Goal: Task Accomplishment & Management: Use online tool/utility

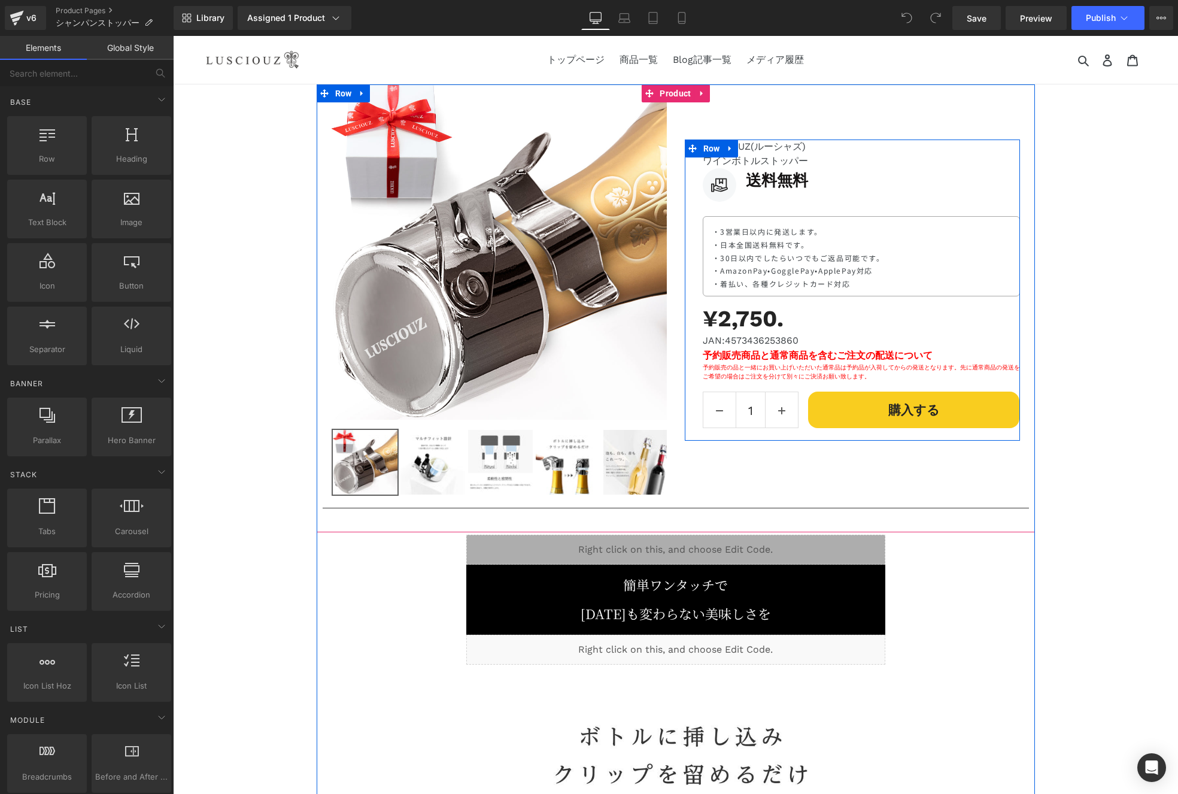
click at [790, 272] on p "・AmazonPay•GogglePay•ApplePay対応" at bounding box center [861, 270] width 298 height 13
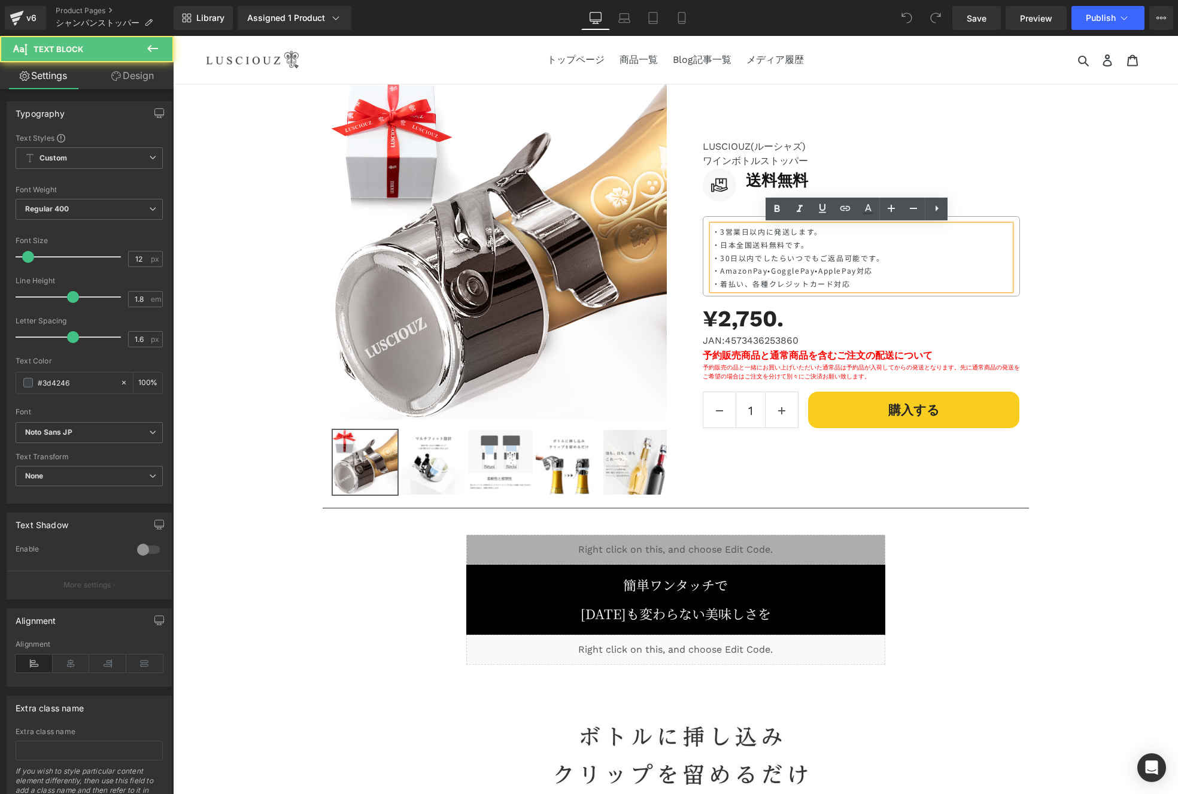
click at [779, 268] on p "・AmazonPay•GogglePay•ApplePay対応" at bounding box center [861, 270] width 298 height 13
click at [781, 270] on p "・AmazonPay•GogglePay•ApplePay対応" at bounding box center [861, 270] width 298 height 13
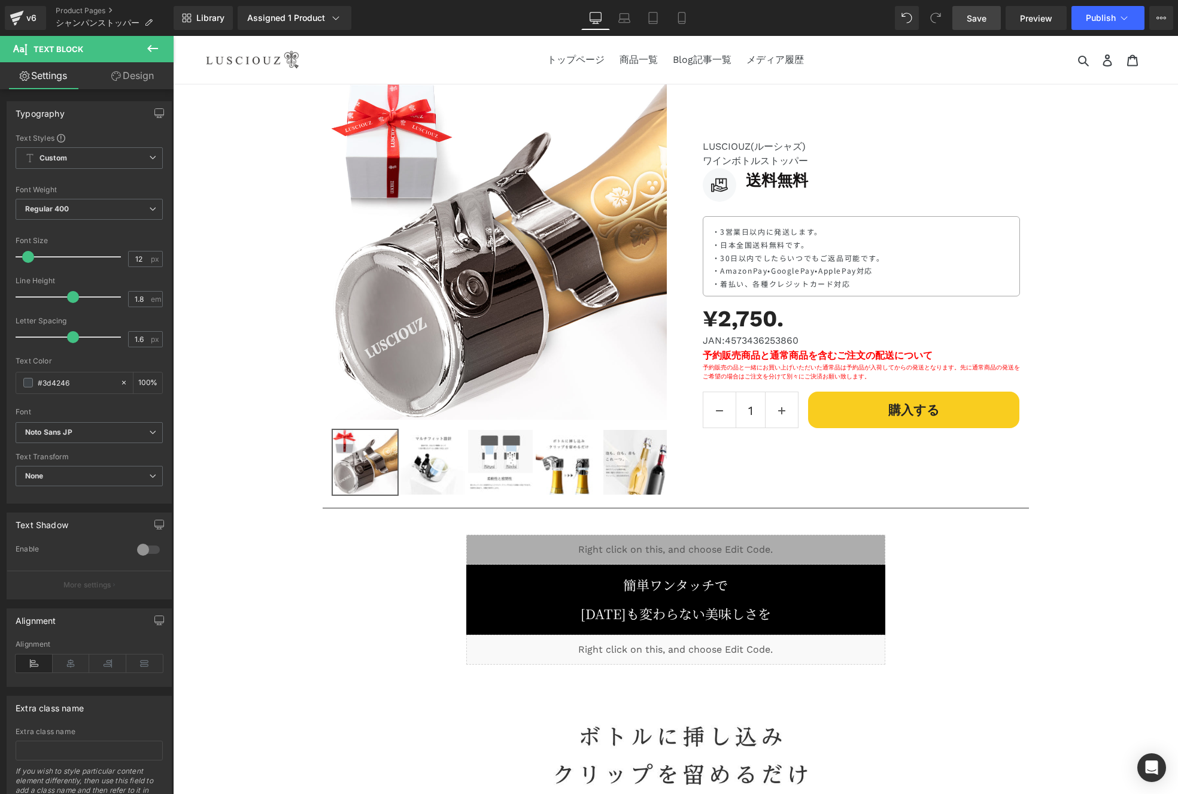
click at [988, 21] on link "Save" at bounding box center [976, 18] width 48 height 24
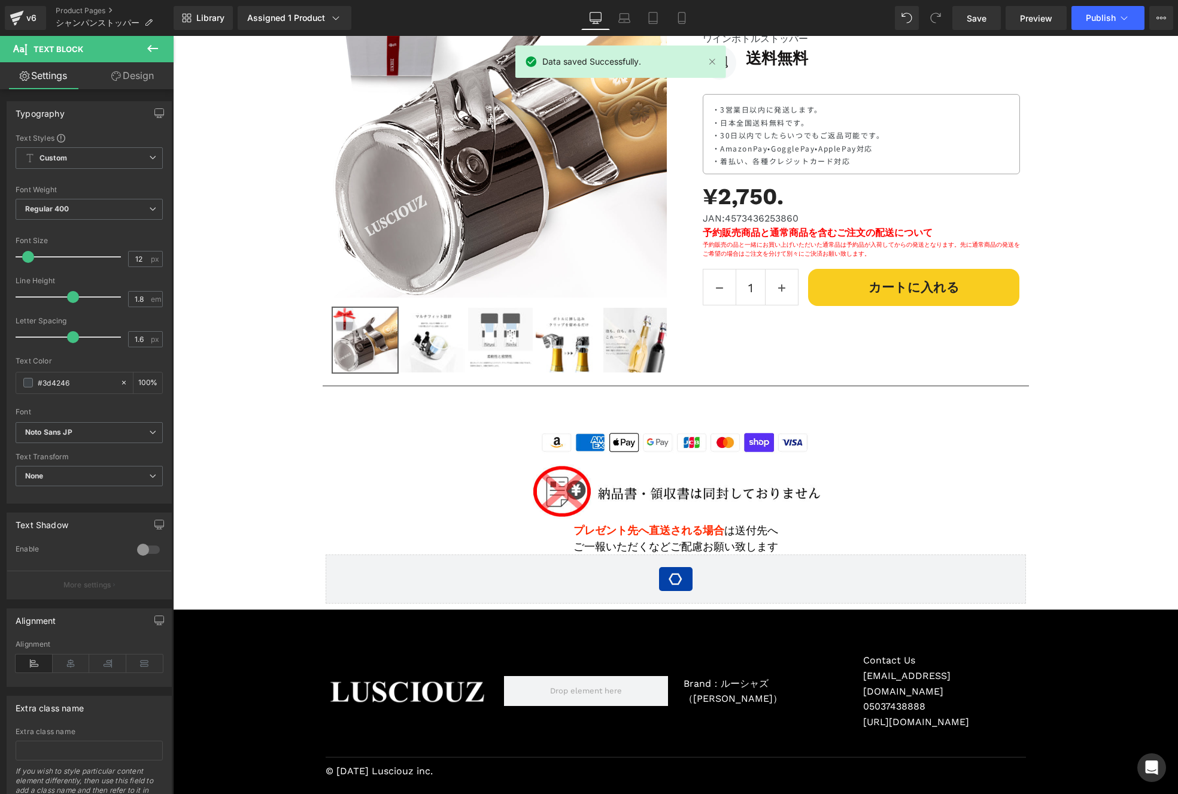
scroll to position [3247, 0]
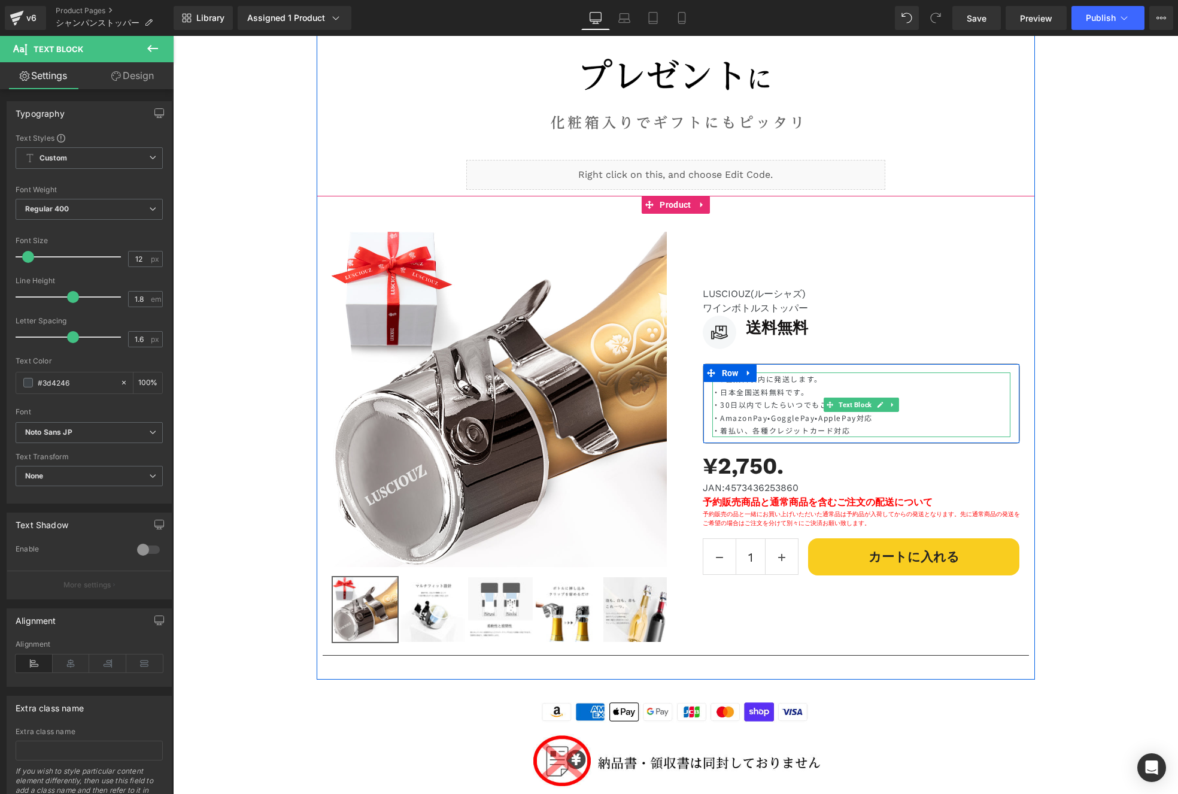
click at [782, 416] on p "・AmazonPay•GogglePay•ApplePay対応" at bounding box center [861, 417] width 298 height 13
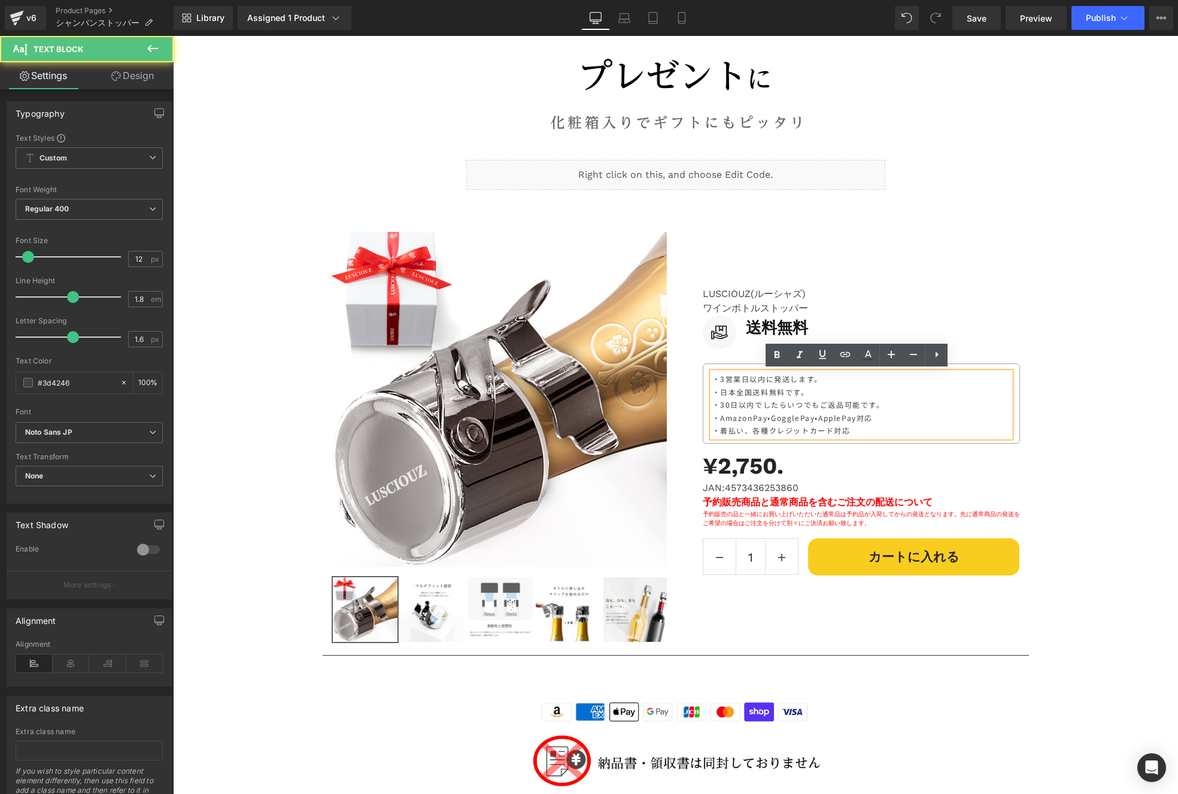
click at [782, 420] on p "・AmazonPay•GogglePay•ApplePay対応" at bounding box center [861, 417] width 298 height 13
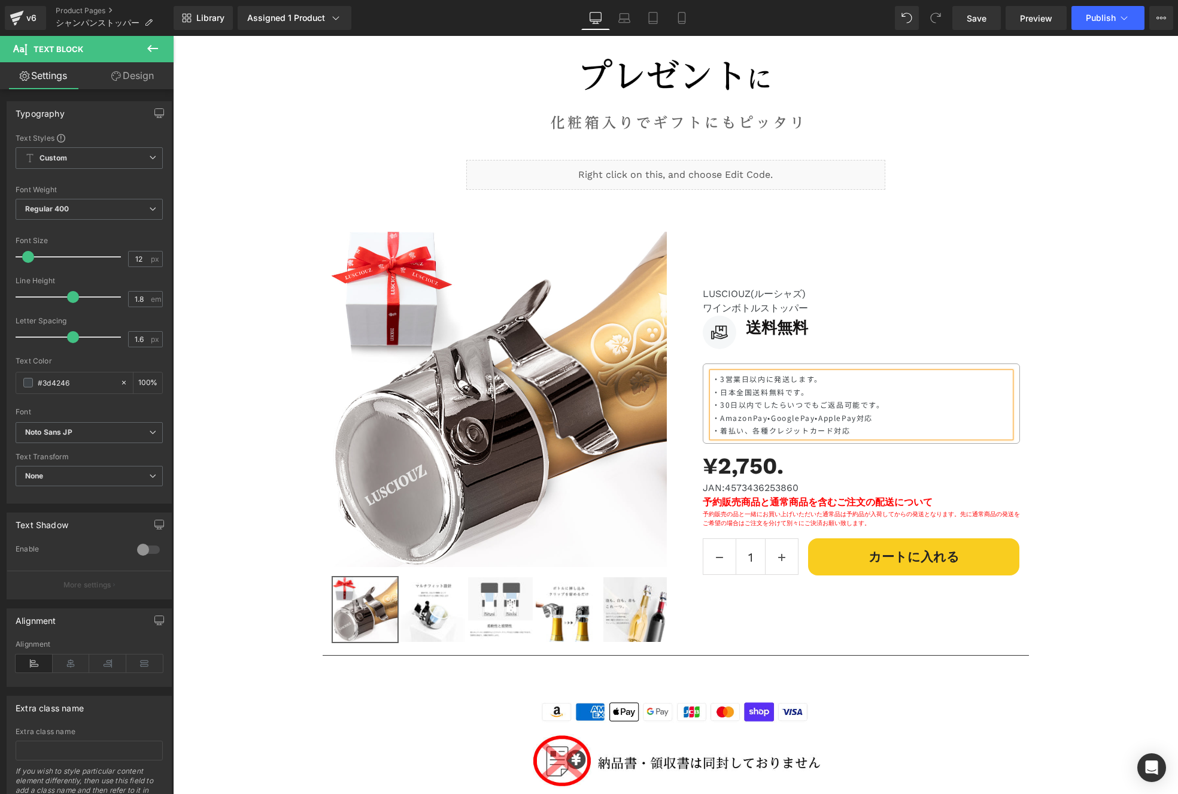
click at [951, 28] on div "Save Preview Publish Scheduled View Live Page View with current Template Save T…" at bounding box center [1063, 18] width 230 height 24
click at [960, 23] on link "Save" at bounding box center [976, 18] width 48 height 24
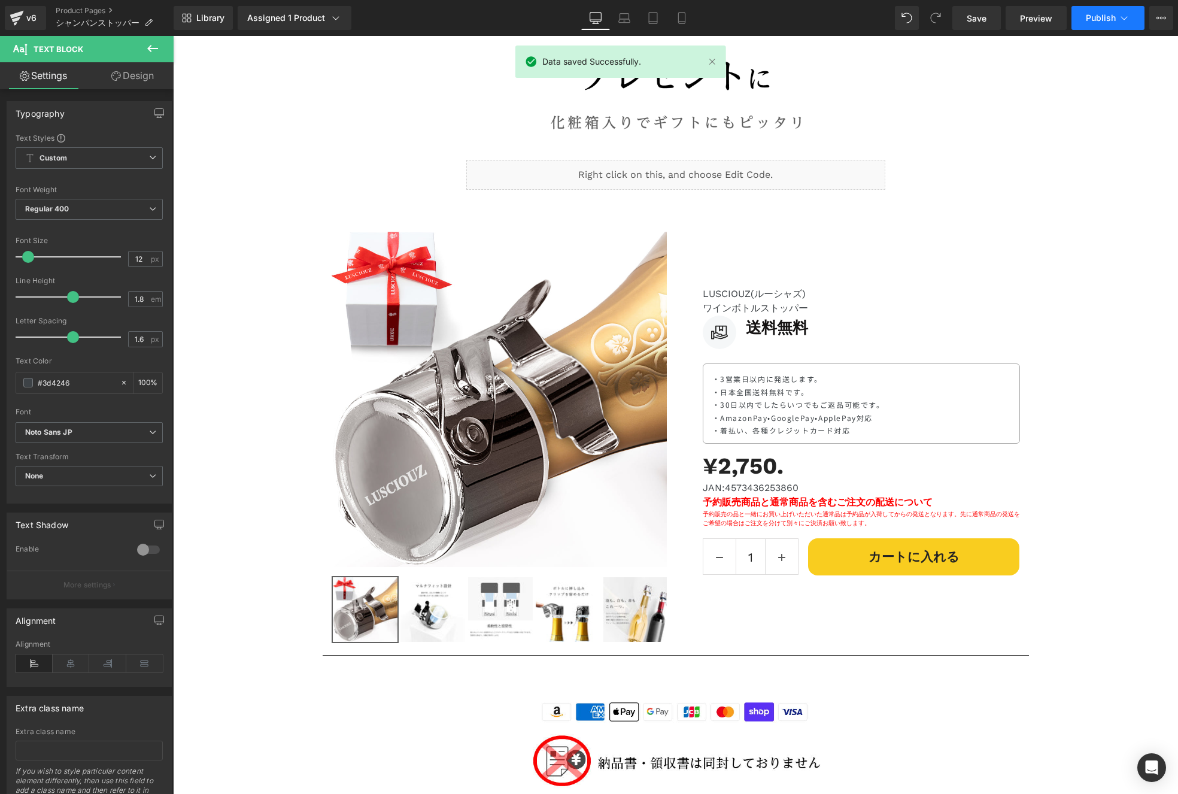
click at [1102, 26] on button "Publish" at bounding box center [1108, 18] width 73 height 24
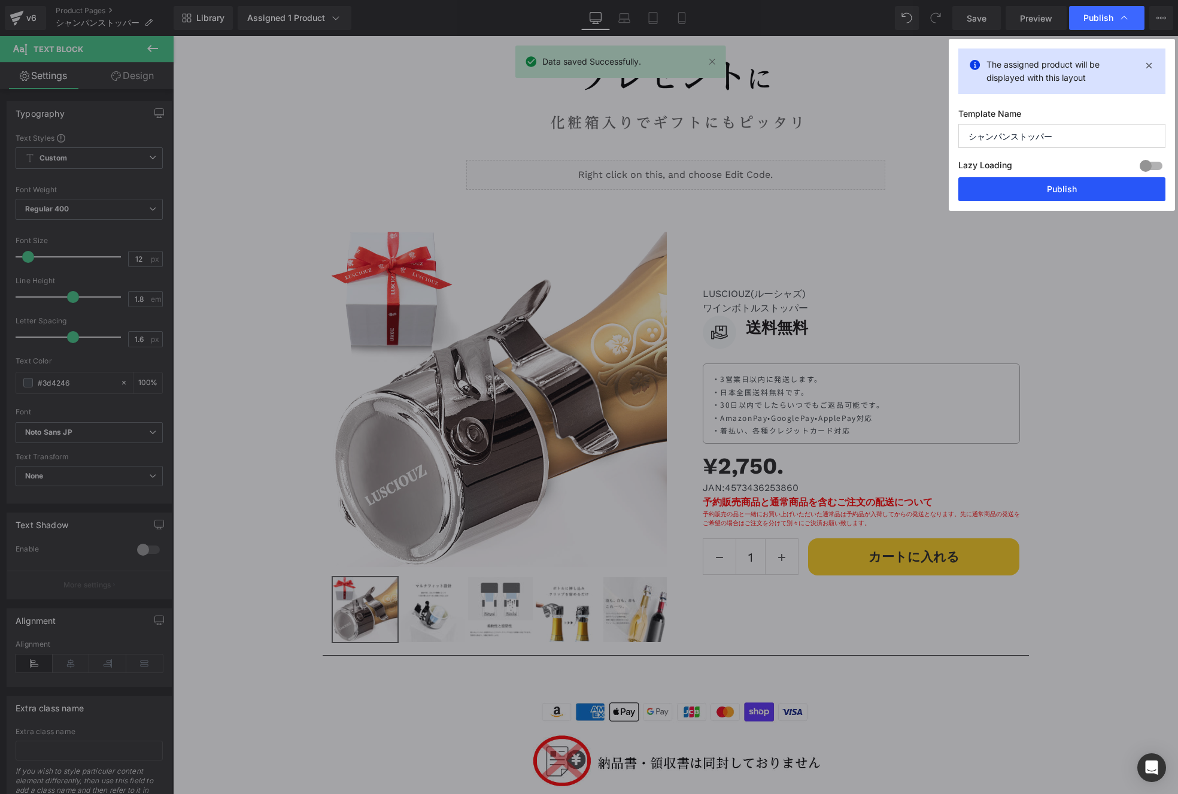
click at [1054, 188] on button "Publish" at bounding box center [1061, 189] width 207 height 24
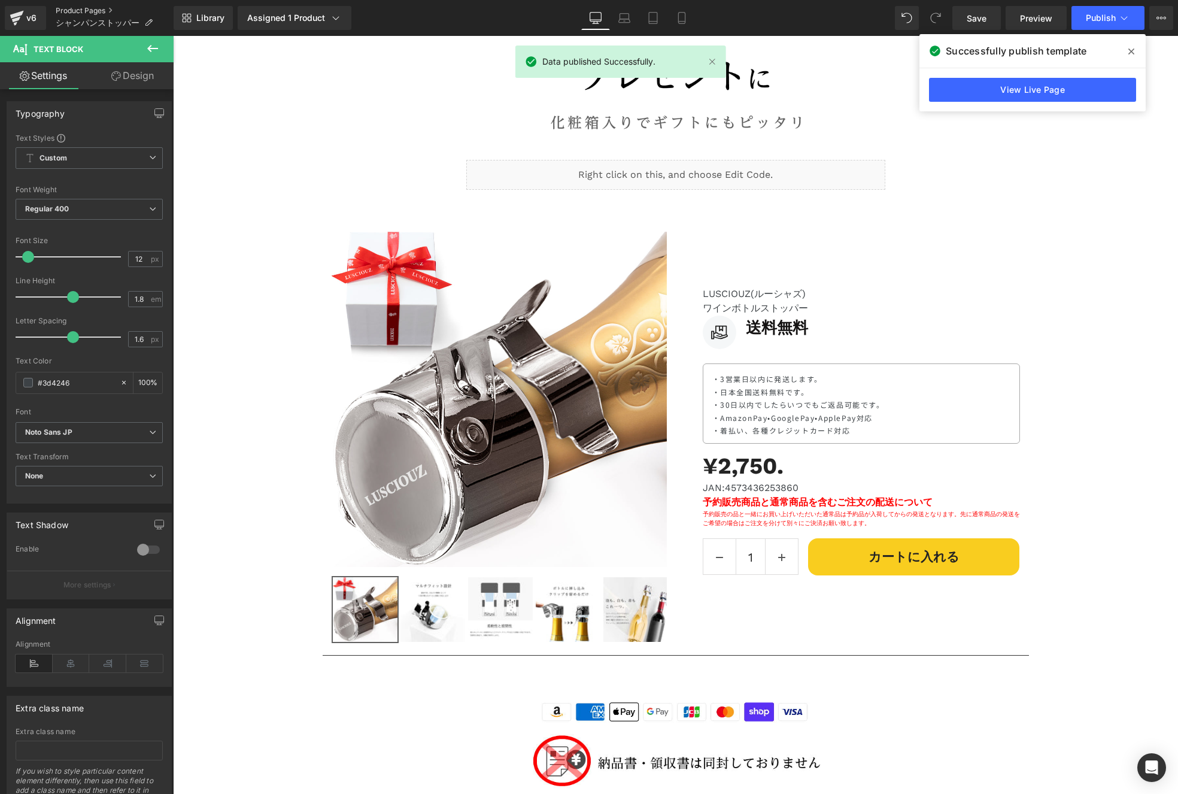
click at [105, 8] on link "Product Pages" at bounding box center [115, 11] width 118 height 10
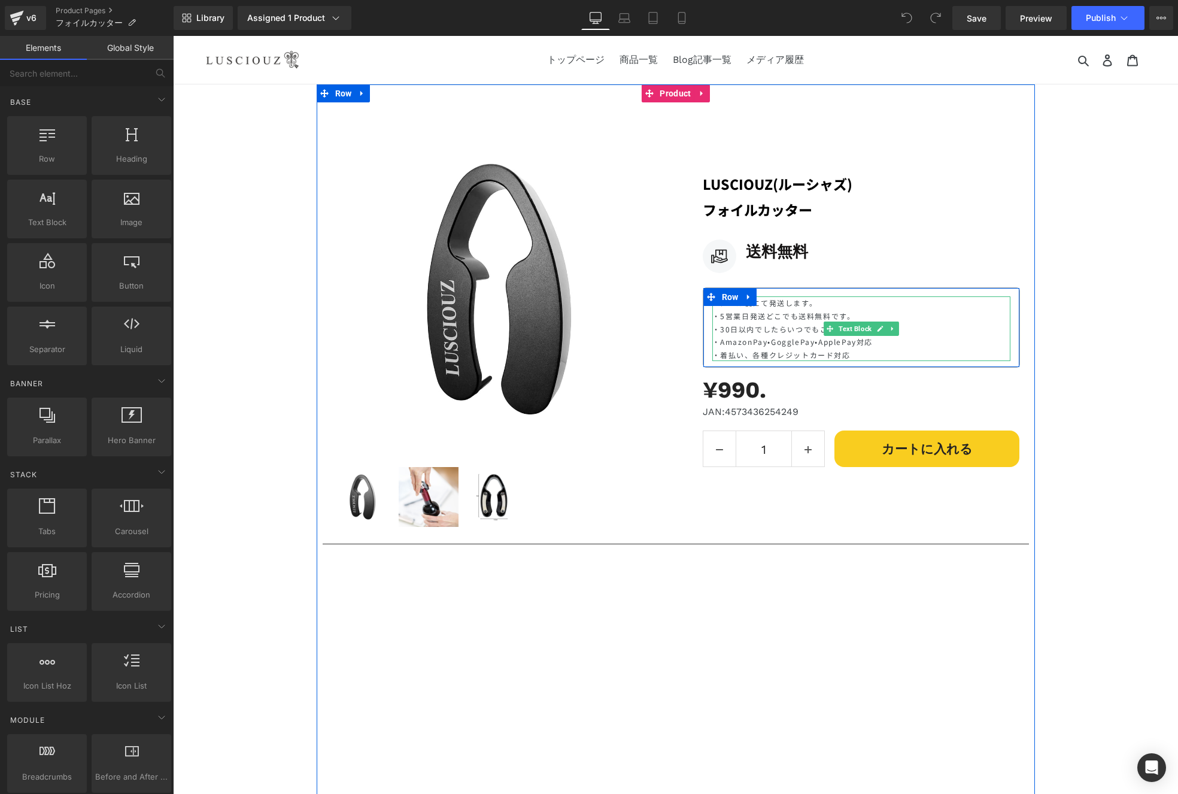
click at [781, 324] on p "・30日以内でしたらいつでもご返品可能です。" at bounding box center [861, 329] width 298 height 13
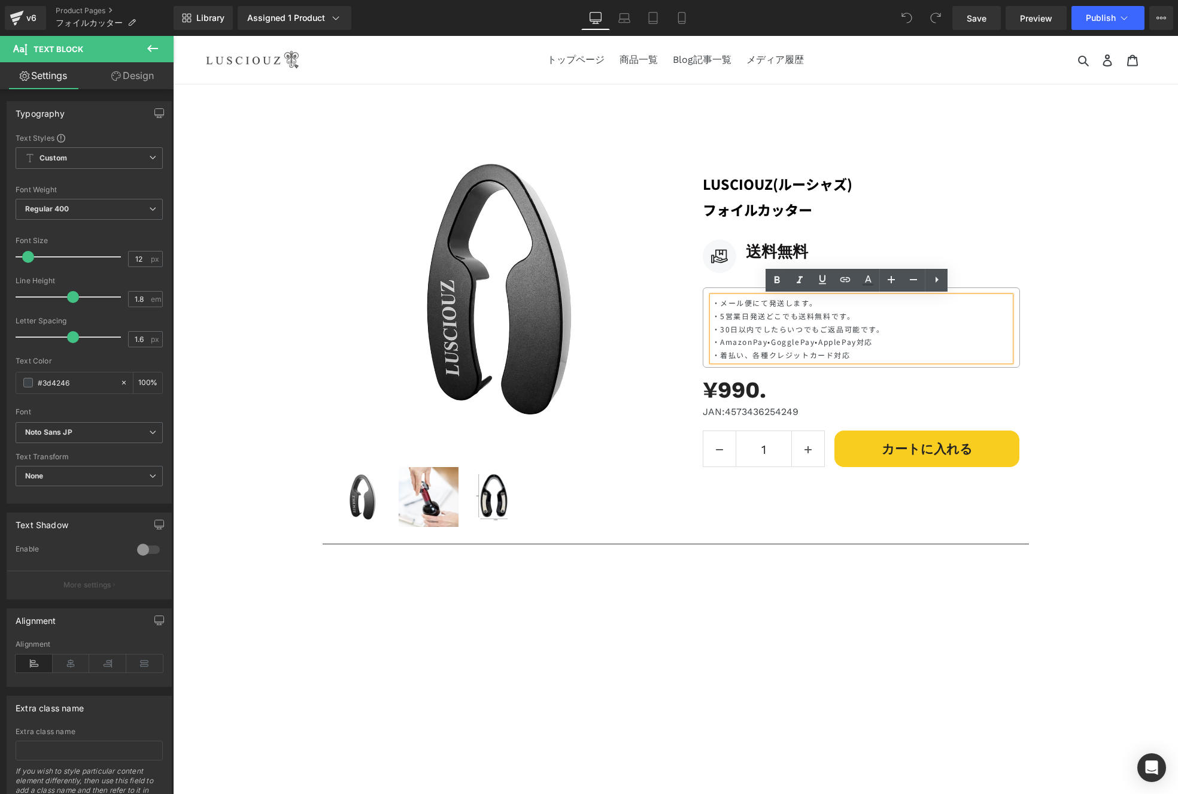
click at [781, 342] on p "・AmazonPay•GogglePay•ApplePay対応" at bounding box center [861, 341] width 298 height 13
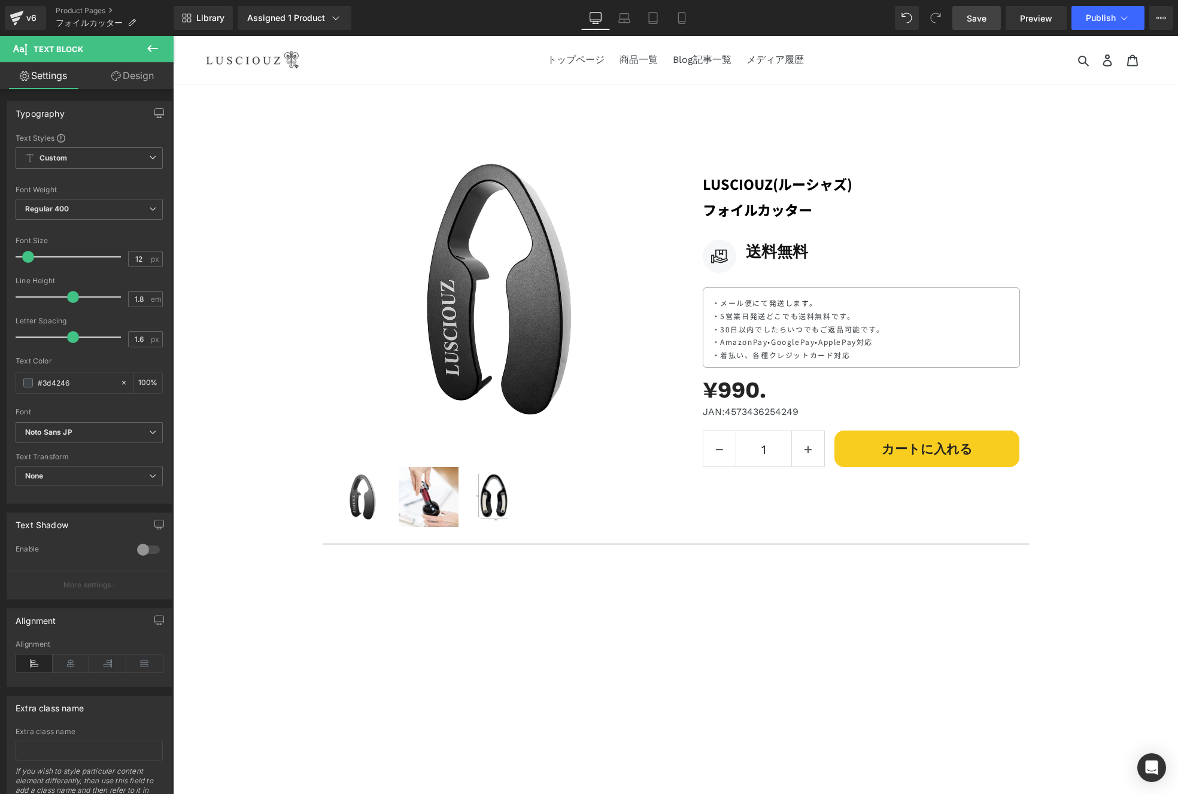
click at [992, 21] on link "Save" at bounding box center [976, 18] width 48 height 24
click at [1099, 23] on button "Publish" at bounding box center [1108, 18] width 73 height 24
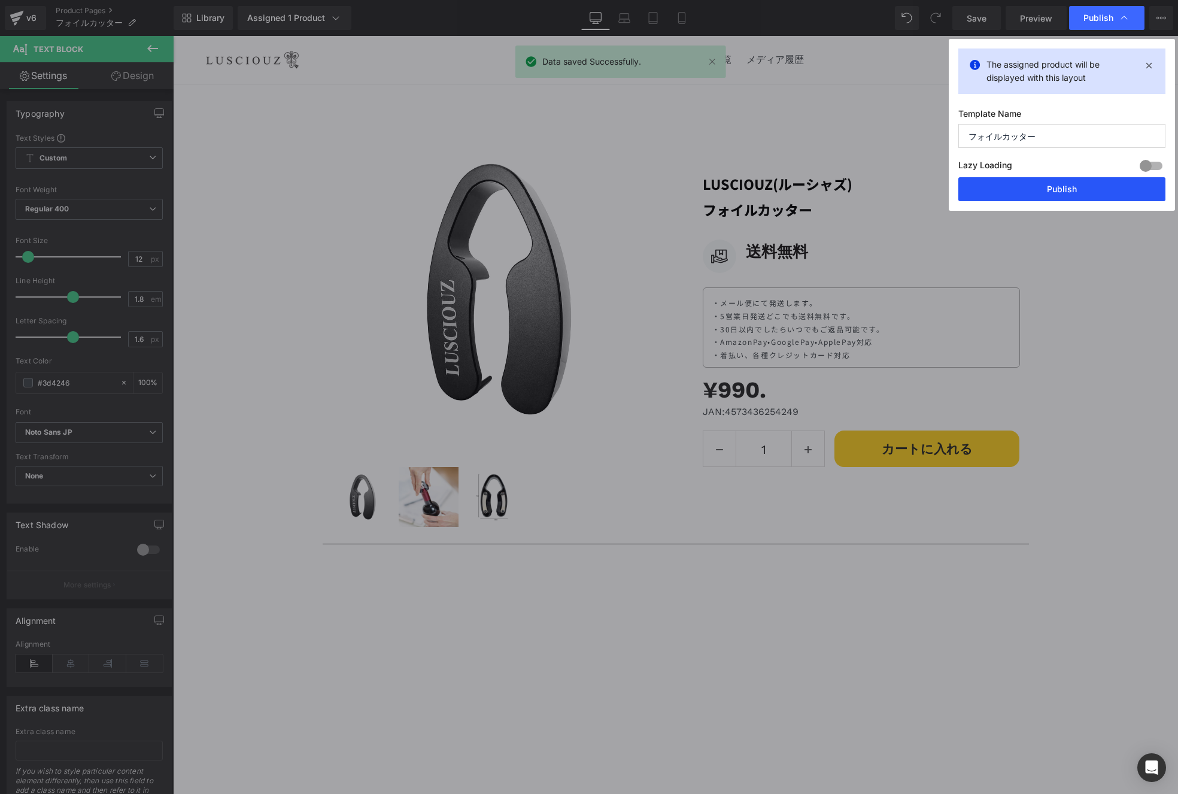
click at [1025, 199] on button "Publish" at bounding box center [1061, 189] width 207 height 24
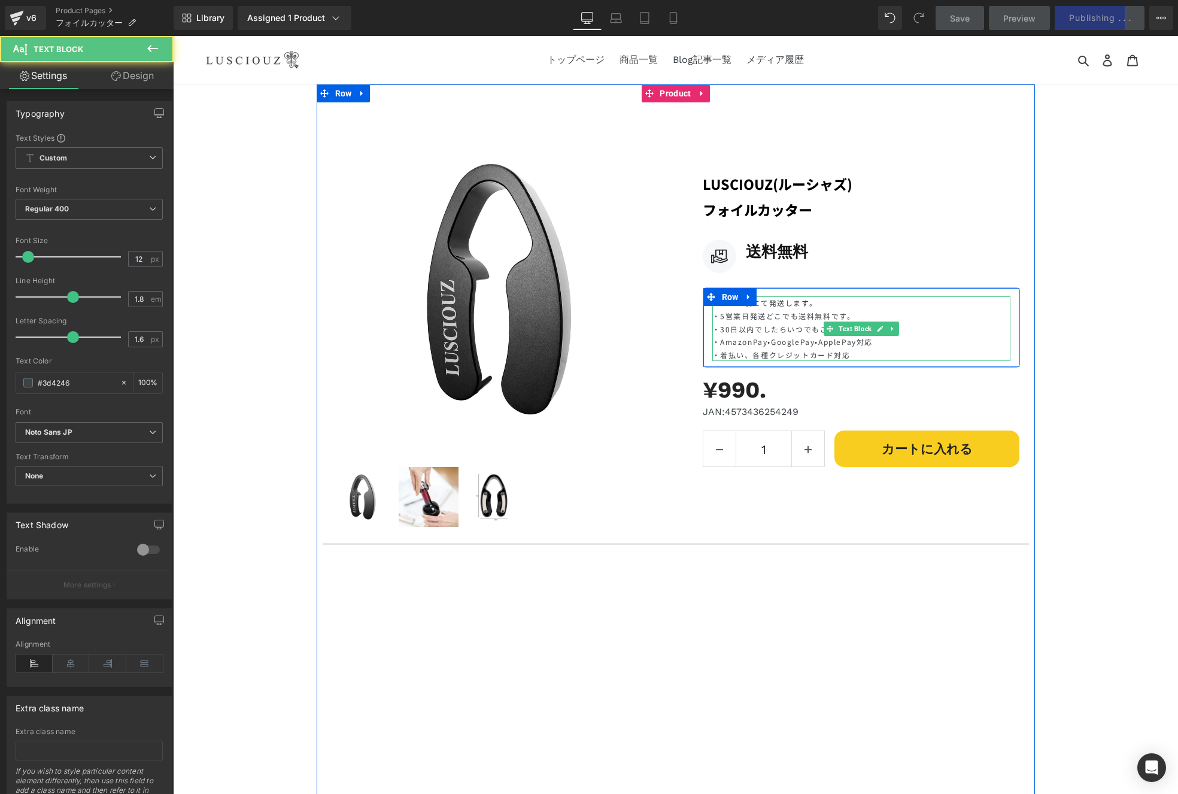
click at [773, 346] on p "・AmazonPay•GooglePay•ApplePay対応" at bounding box center [861, 341] width 298 height 13
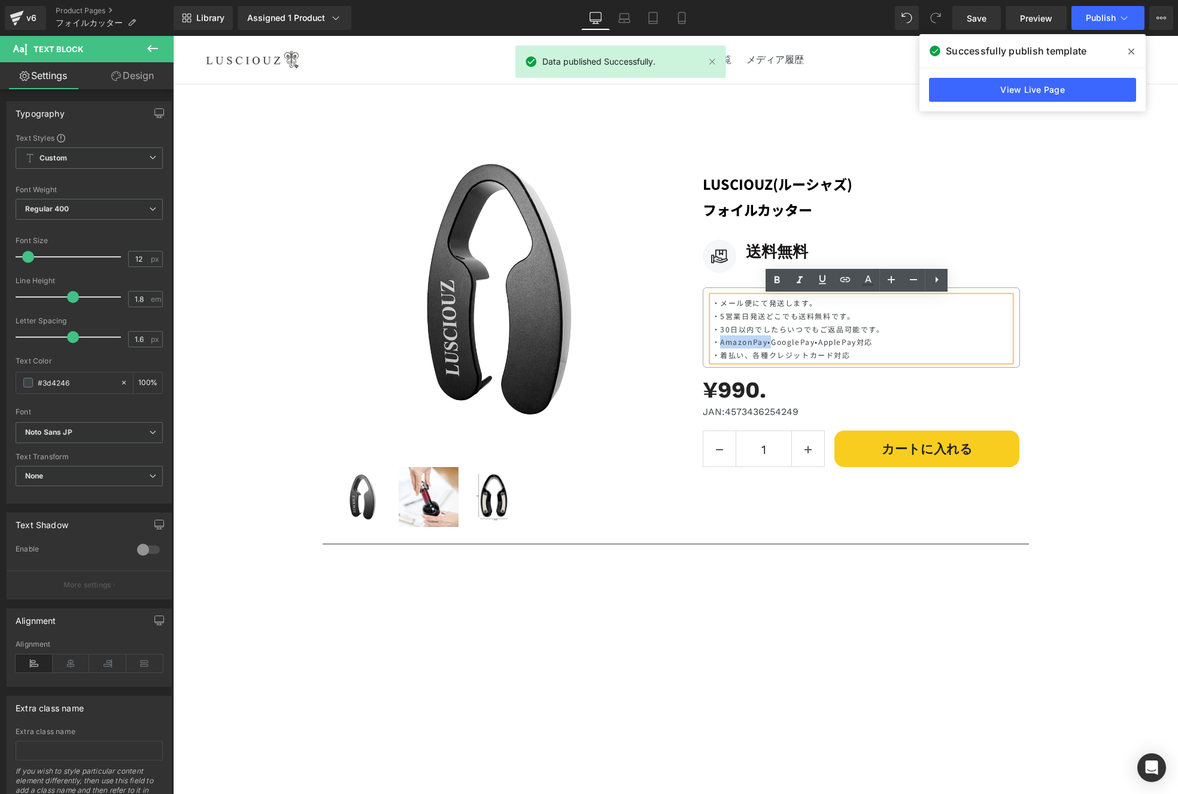
drag, startPoint x: 769, startPoint y: 343, endPoint x: 717, endPoint y: 342, distance: 51.5
click at [717, 342] on p "・AmazonPay•GooglePay•ApplePay対応" at bounding box center [861, 341] width 298 height 13
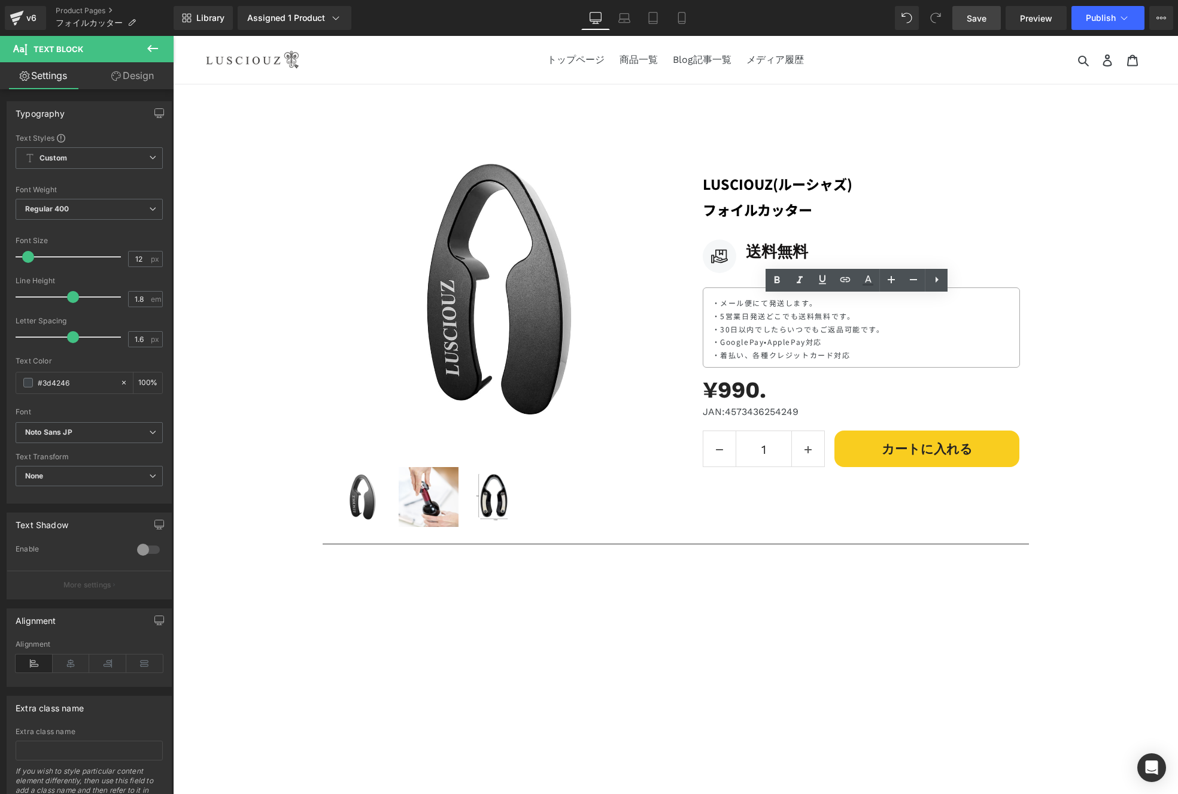
click at [990, 25] on link "Save" at bounding box center [976, 18] width 48 height 24
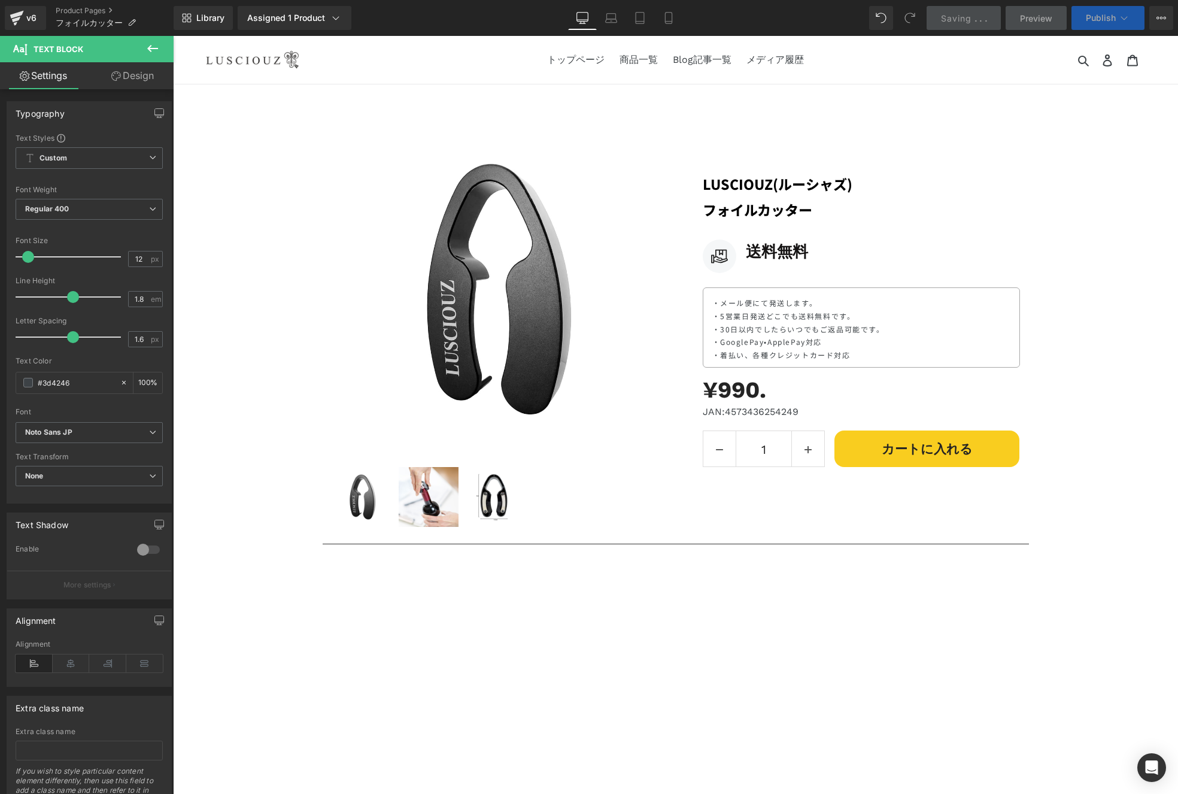
click at [1092, 23] on button "Publish" at bounding box center [1108, 18] width 73 height 24
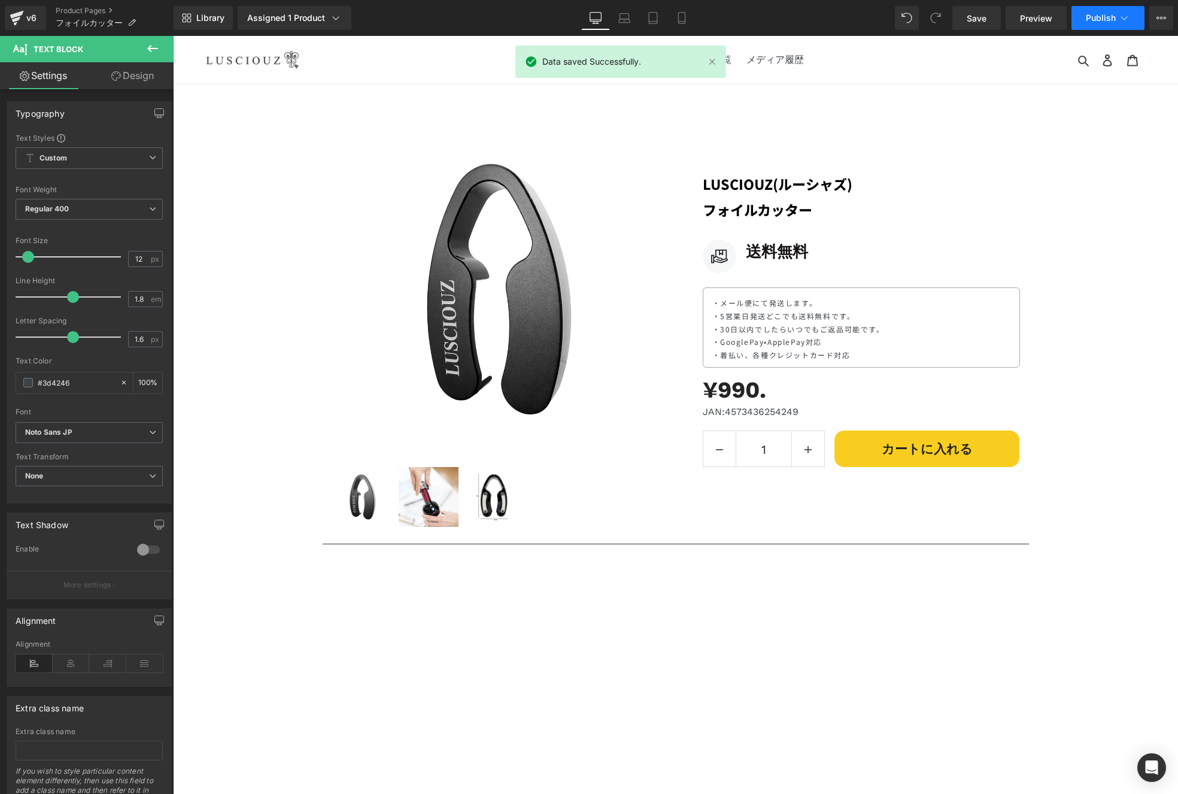
click at [1092, 23] on button "Publish" at bounding box center [1108, 18] width 73 height 24
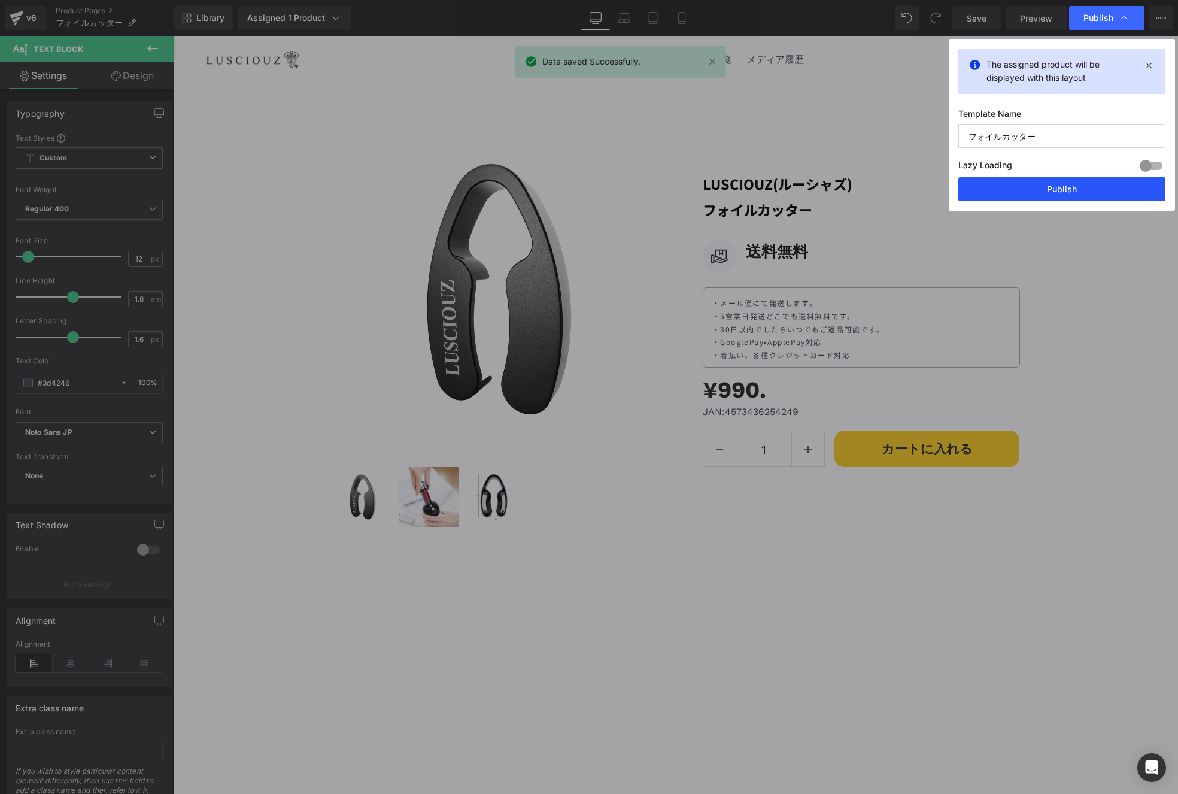
click at [1077, 193] on button "Publish" at bounding box center [1061, 189] width 207 height 24
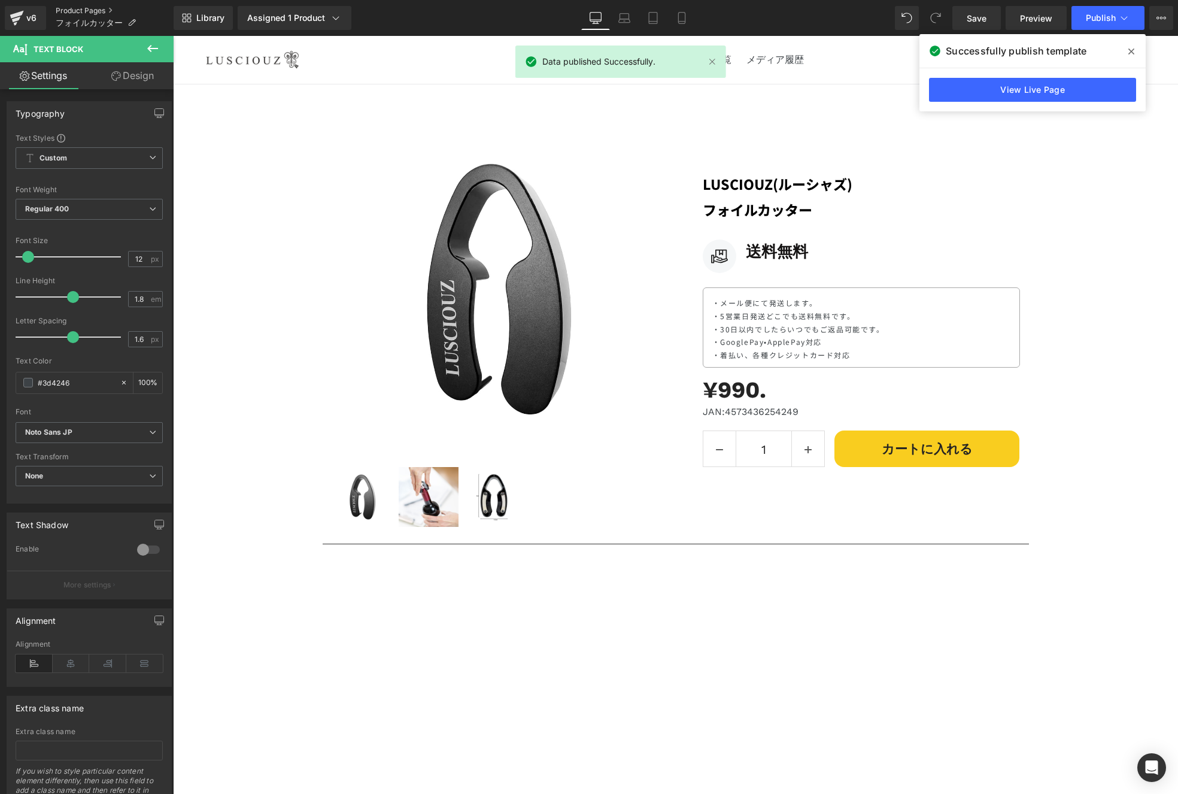
click at [87, 13] on link "Product Pages" at bounding box center [115, 11] width 118 height 10
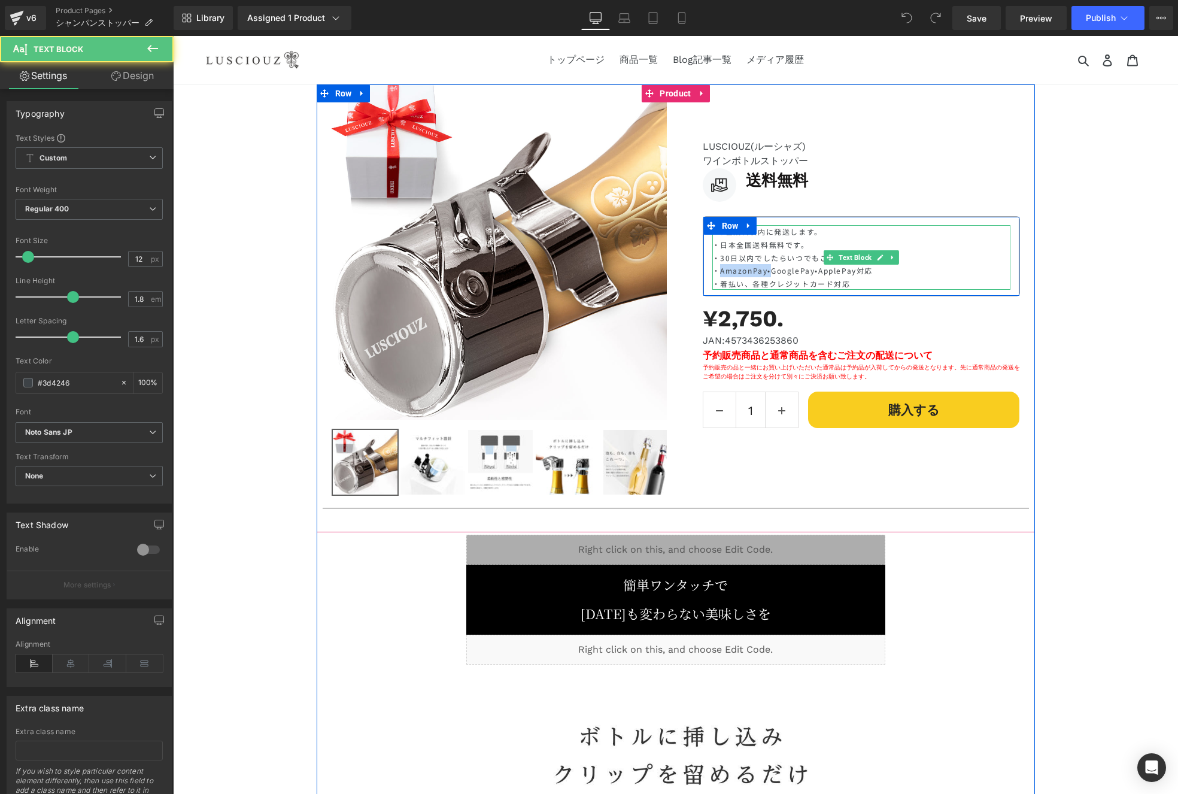
drag, startPoint x: 766, startPoint y: 272, endPoint x: 712, endPoint y: 271, distance: 54.5
click at [712, 271] on p "・AmazonPay•GooglePay•ApplePay対応" at bounding box center [861, 270] width 298 height 13
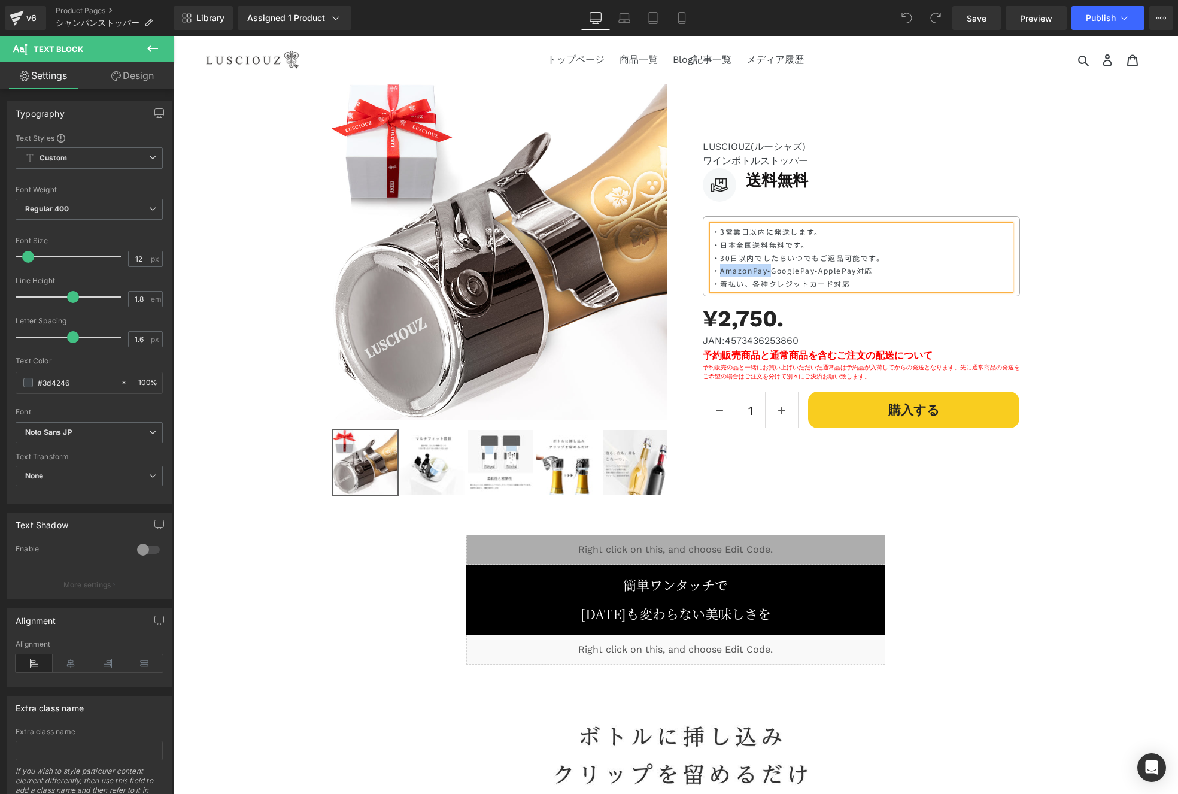
click at [912, 315] on div "¥2,750. ¥0 - -274900% OFF" at bounding box center [861, 319] width 317 height 28
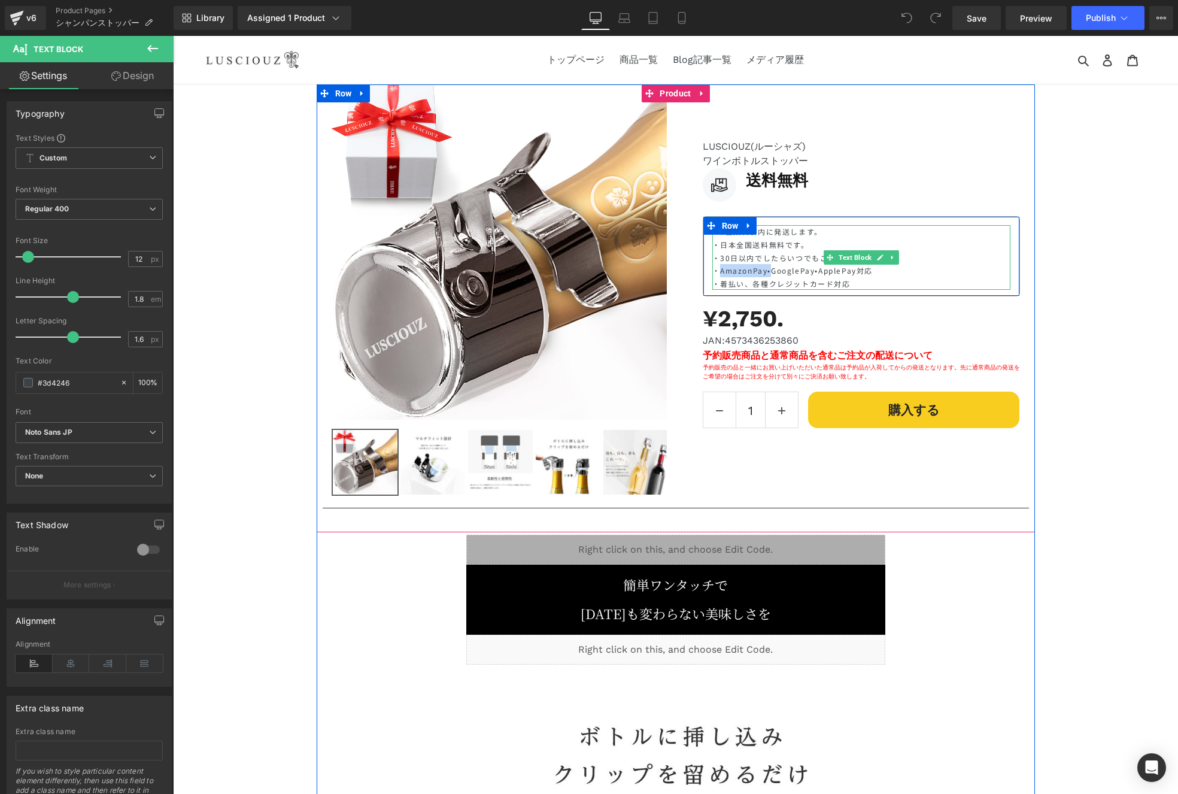
drag, startPoint x: 765, startPoint y: 268, endPoint x: 715, endPoint y: 269, distance: 49.7
click at [715, 269] on p "・AmazonPay•GooglePay•ApplePay対応" at bounding box center [861, 270] width 298 height 13
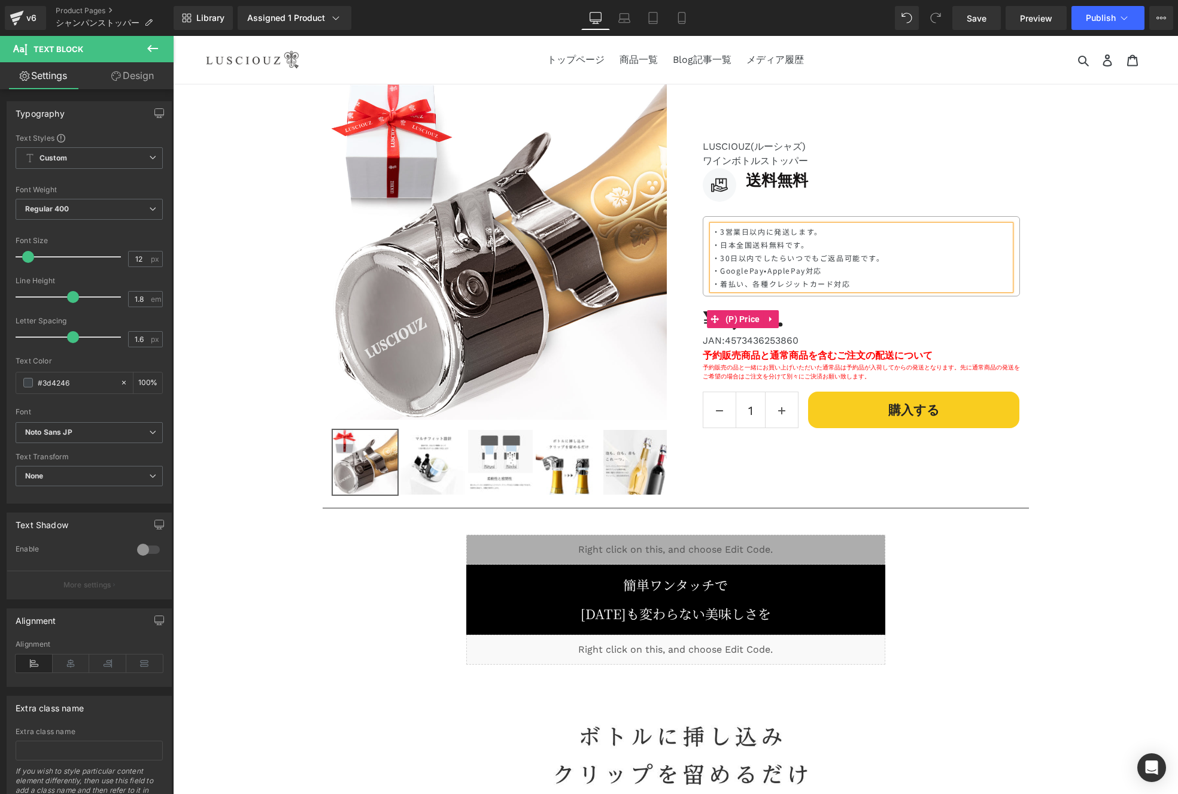
click at [814, 327] on div "¥2,750. ¥0 - -274900% OFF" at bounding box center [861, 319] width 317 height 28
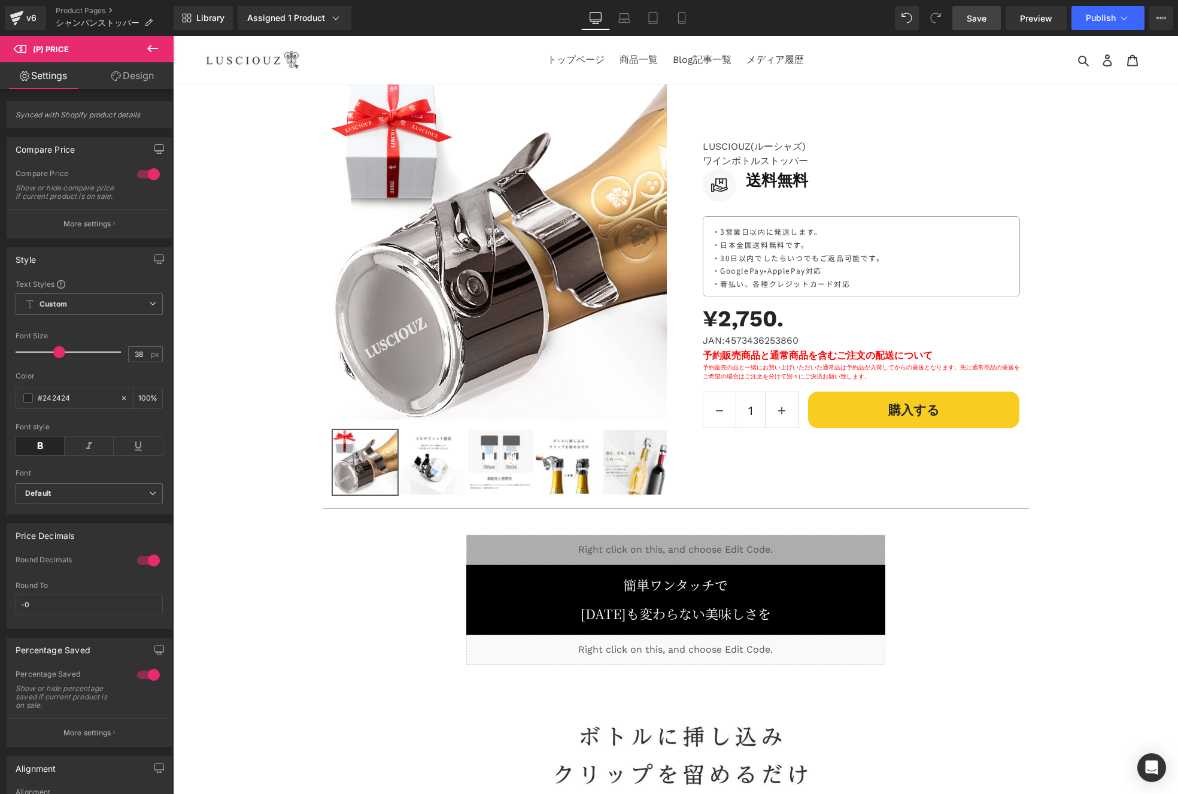
drag, startPoint x: 983, startPoint y: 22, endPoint x: 998, endPoint y: 26, distance: 15.4
click at [990, 26] on link "Save" at bounding box center [976, 18] width 48 height 24
click at [1082, 24] on button "Publish" at bounding box center [1108, 18] width 73 height 24
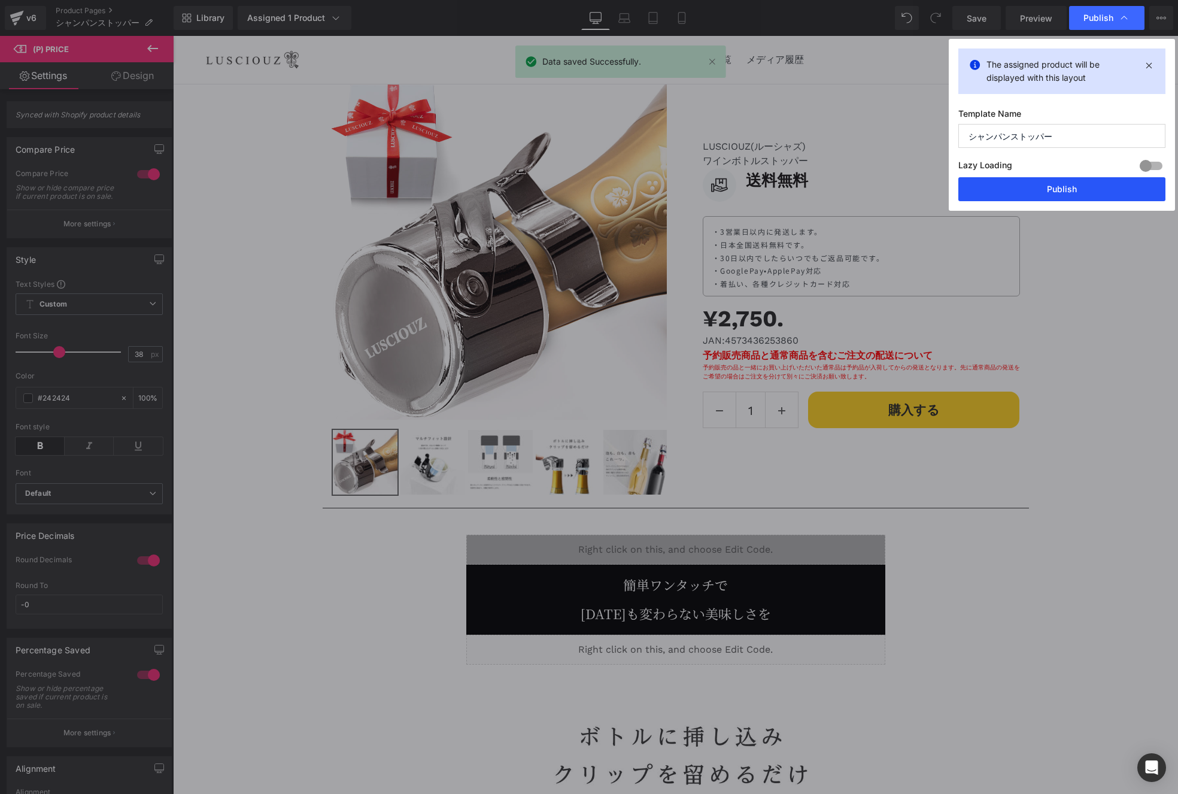
click at [1075, 189] on button "Publish" at bounding box center [1061, 189] width 207 height 24
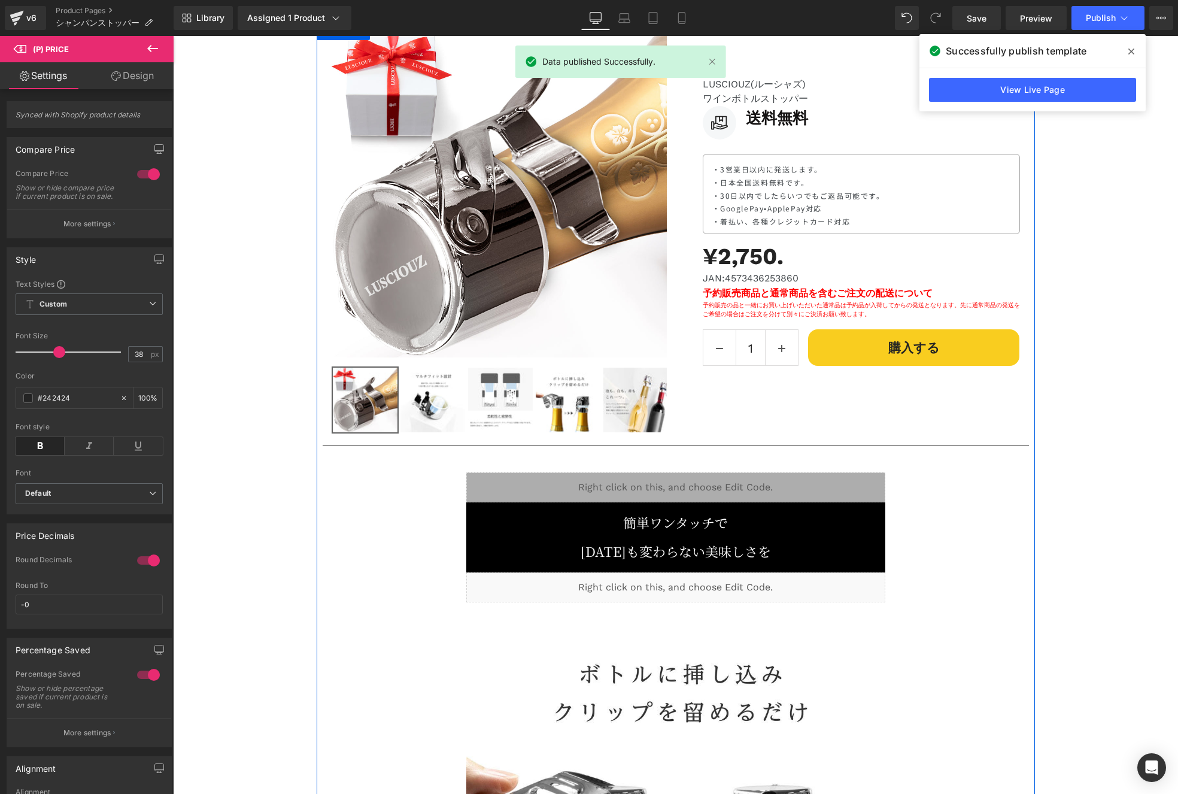
scroll to position [60, 0]
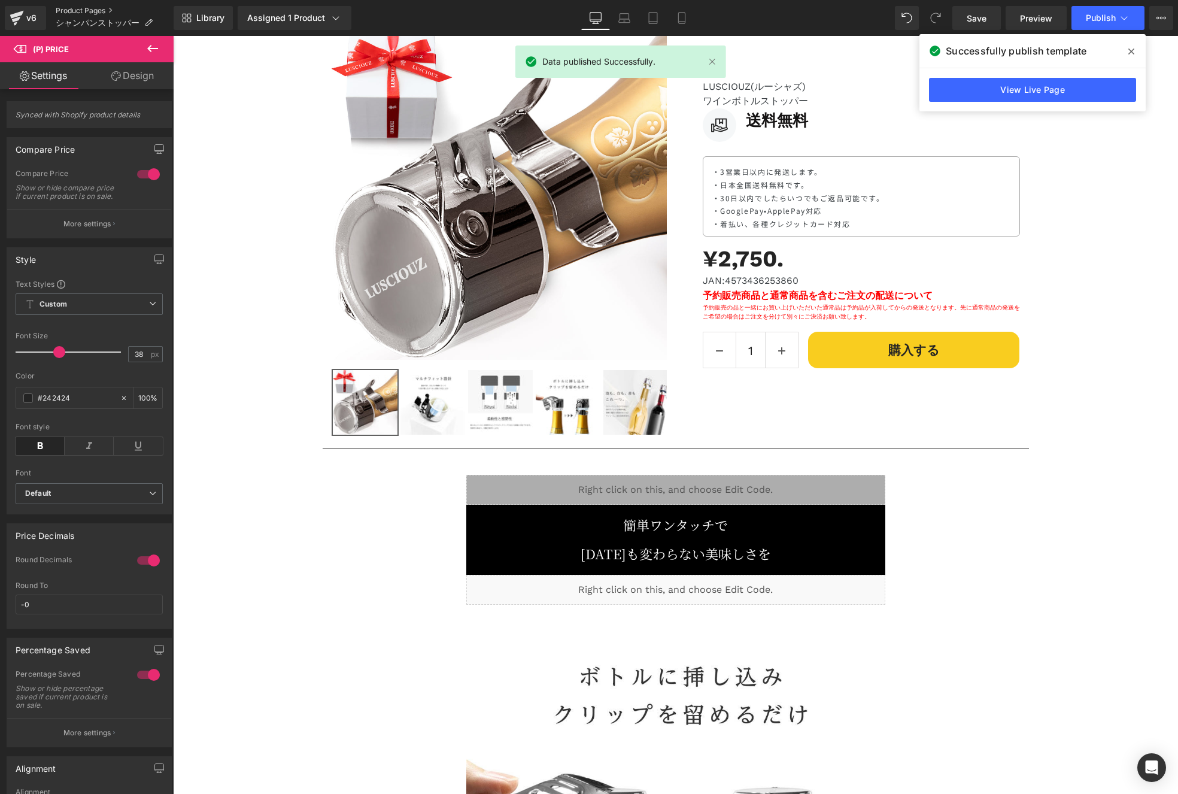
click at [72, 11] on link "Product Pages" at bounding box center [115, 11] width 118 height 10
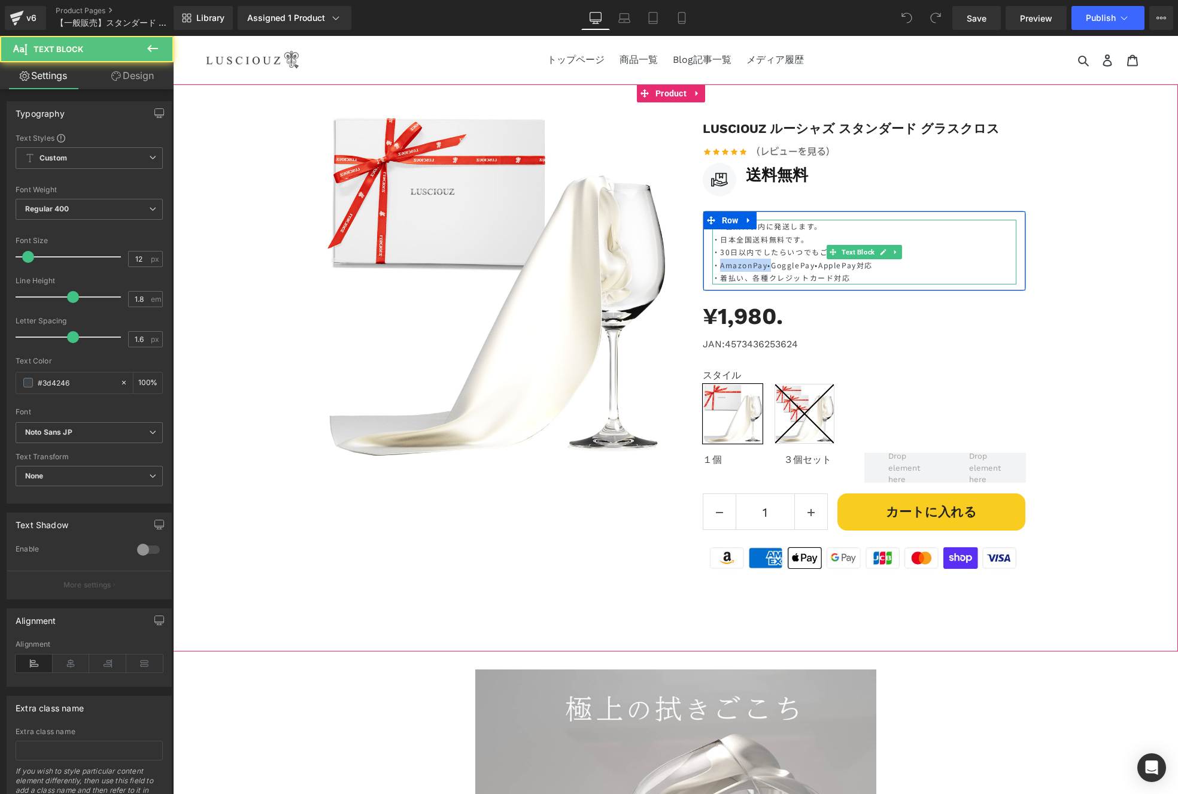
drag, startPoint x: 767, startPoint y: 264, endPoint x: 714, endPoint y: 262, distance: 53.9
click at [714, 262] on p "・AmazonPay•GogglePay•ApplePay対応" at bounding box center [864, 265] width 304 height 13
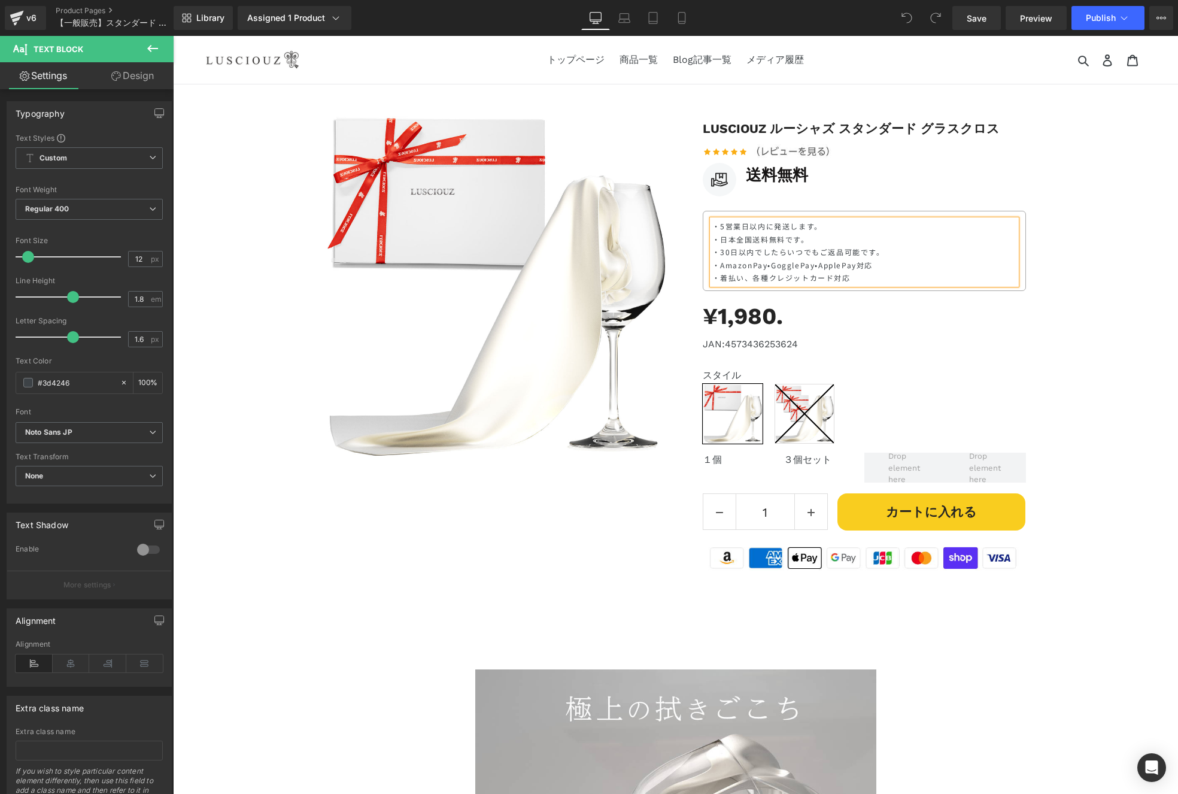
click at [784, 265] on p "・AmazonPay•GogglePay•ApplePay対応" at bounding box center [864, 265] width 304 height 13
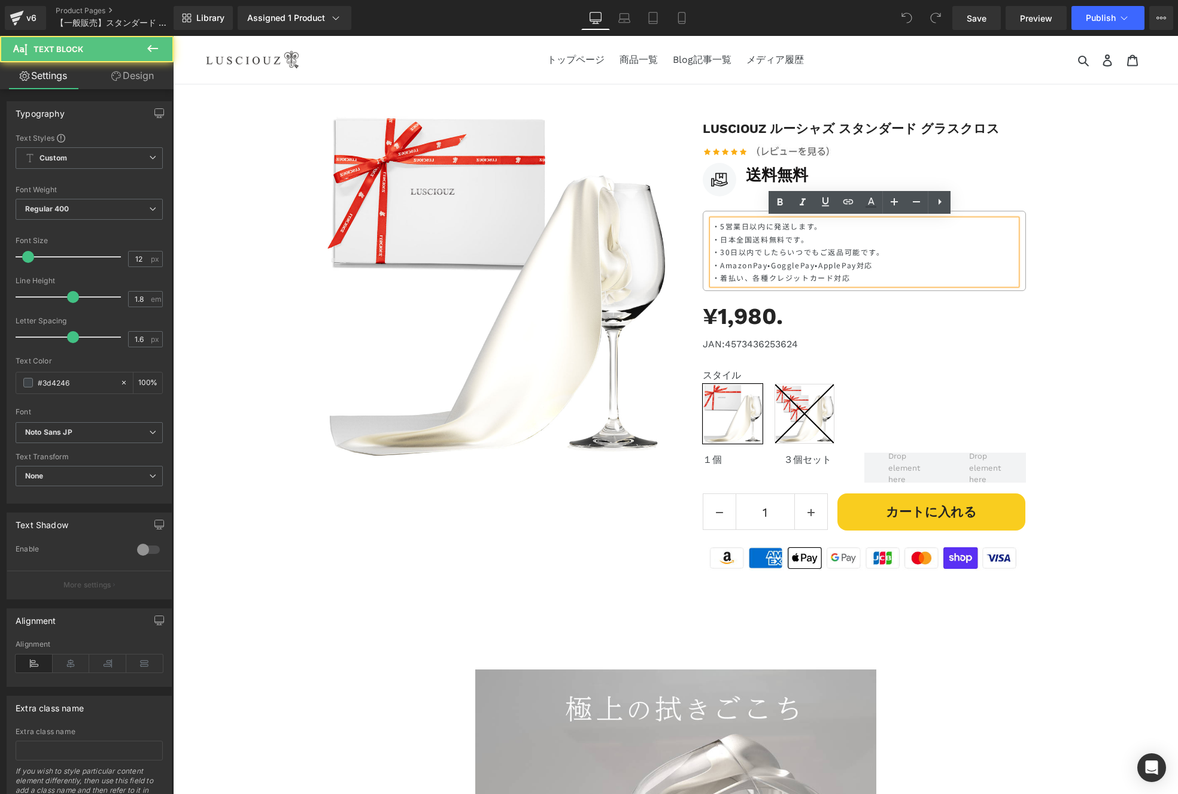
click at [763, 263] on p "・AmazonPay•GogglePay•ApplePay対応" at bounding box center [864, 265] width 304 height 13
drag, startPoint x: 766, startPoint y: 265, endPoint x: 716, endPoint y: 265, distance: 49.7
click at [716, 265] on p "・AmazonPay•GogglePay•ApplePay対応" at bounding box center [864, 265] width 304 height 13
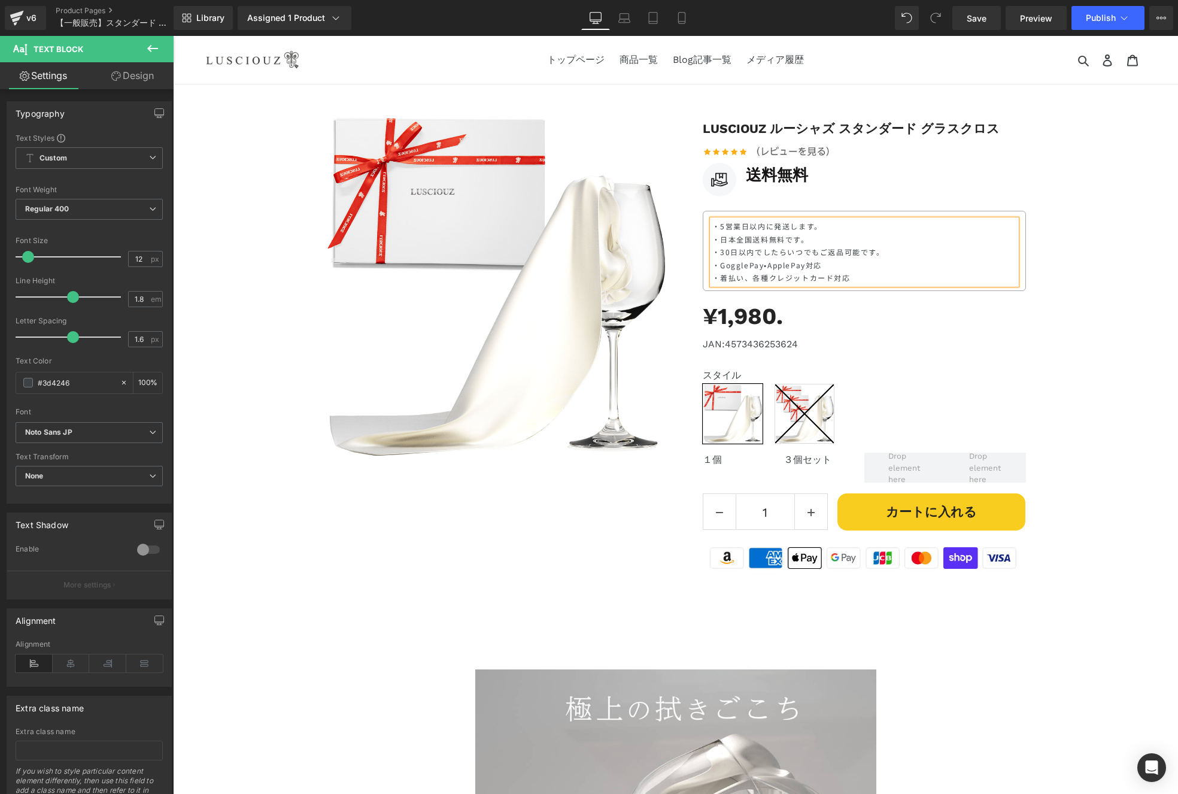
click at [730, 265] on p "・GogglePay•ApplePay対応" at bounding box center [864, 265] width 304 height 13
click at [977, 20] on span "Save" at bounding box center [977, 18] width 20 height 13
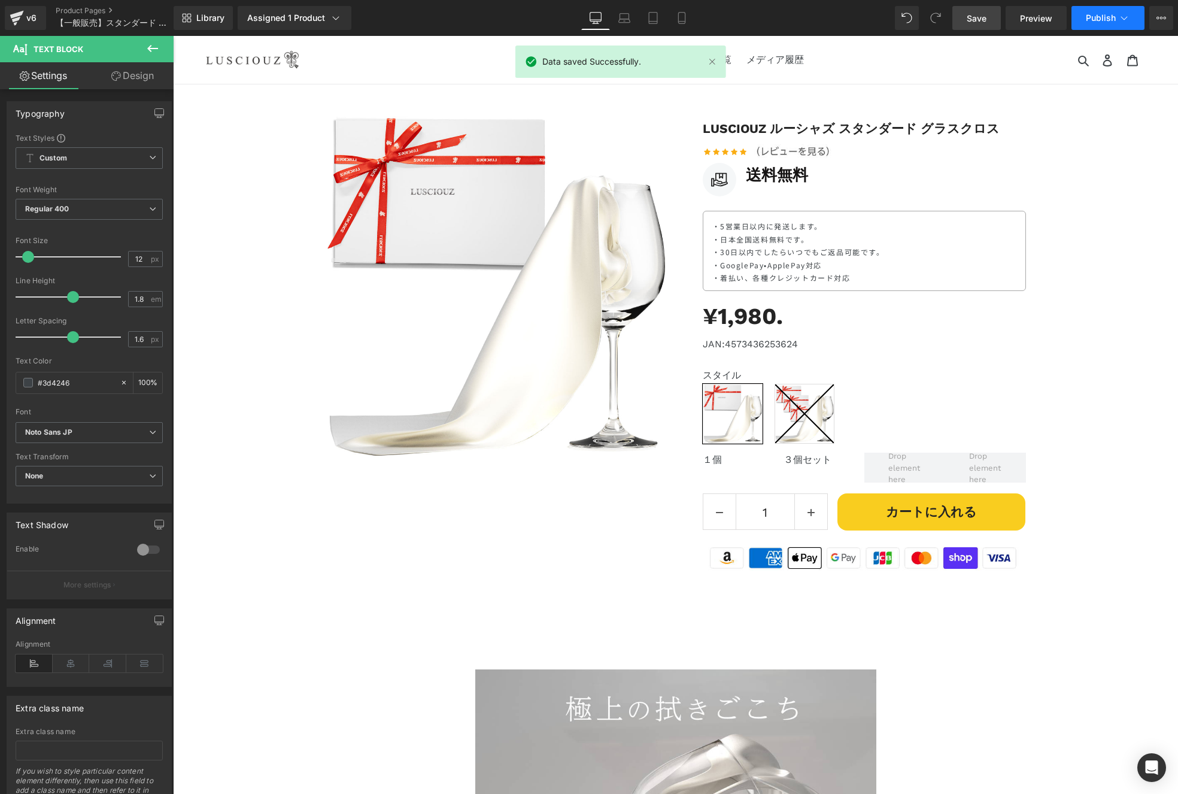
click at [1090, 23] on button "Publish" at bounding box center [1108, 18] width 73 height 24
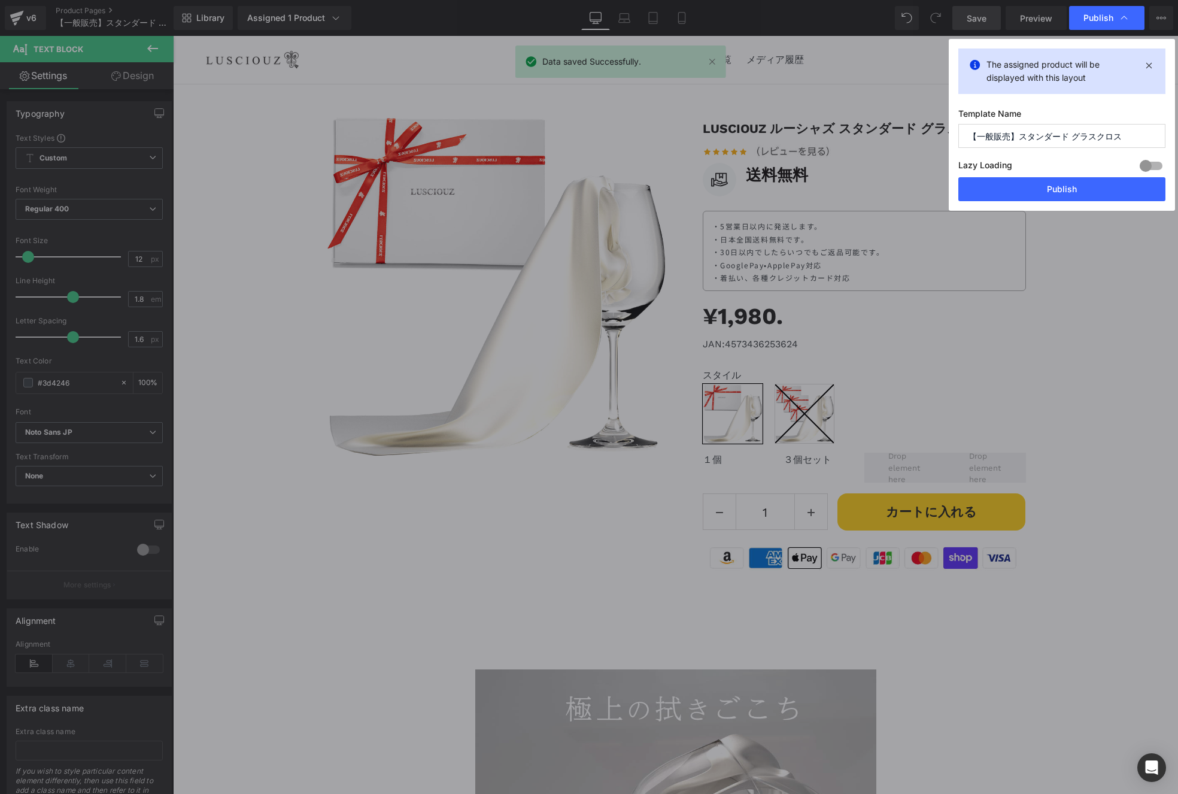
click at [1073, 177] on div "Lazy Loading Build Upgrade plan to unlock" at bounding box center [1061, 167] width 207 height 20
drag, startPoint x: 1073, startPoint y: 188, endPoint x: 899, endPoint y: 158, distance: 176.2
click at [1073, 188] on button "Publish" at bounding box center [1061, 189] width 207 height 24
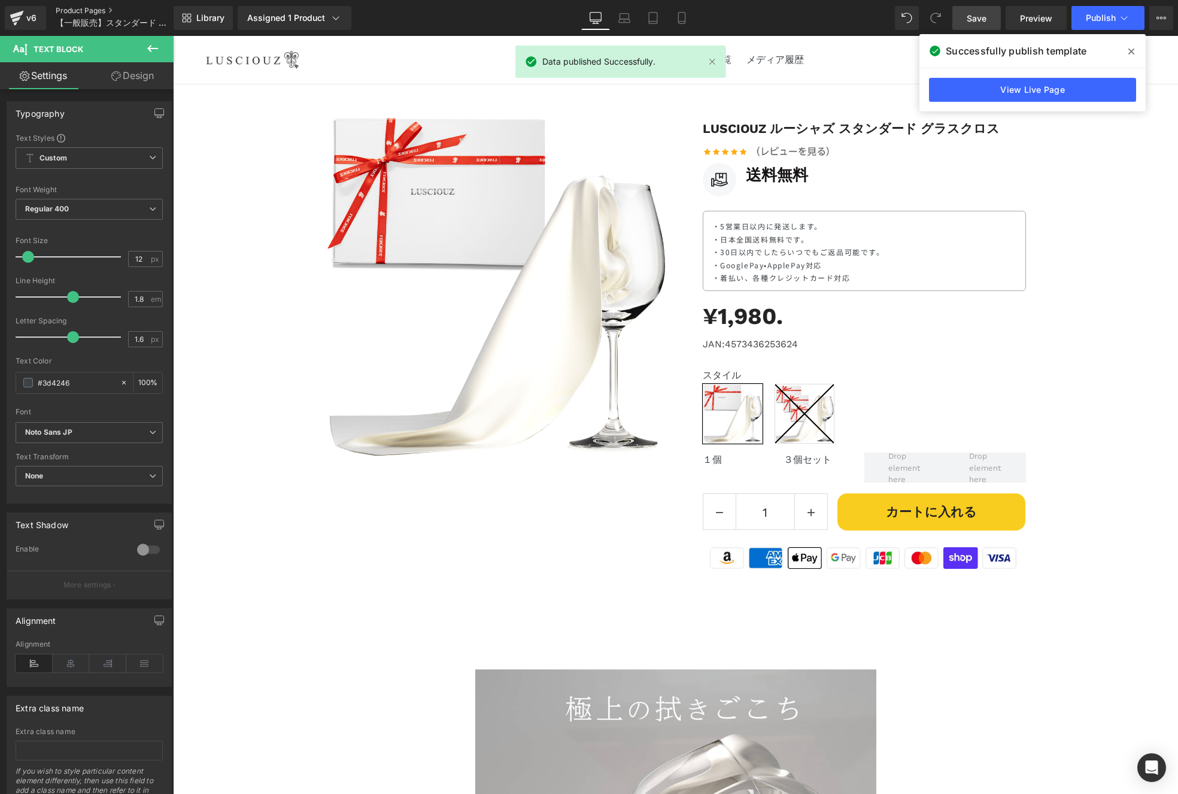
click at [83, 11] on link "Product Pages" at bounding box center [125, 11] width 138 height 10
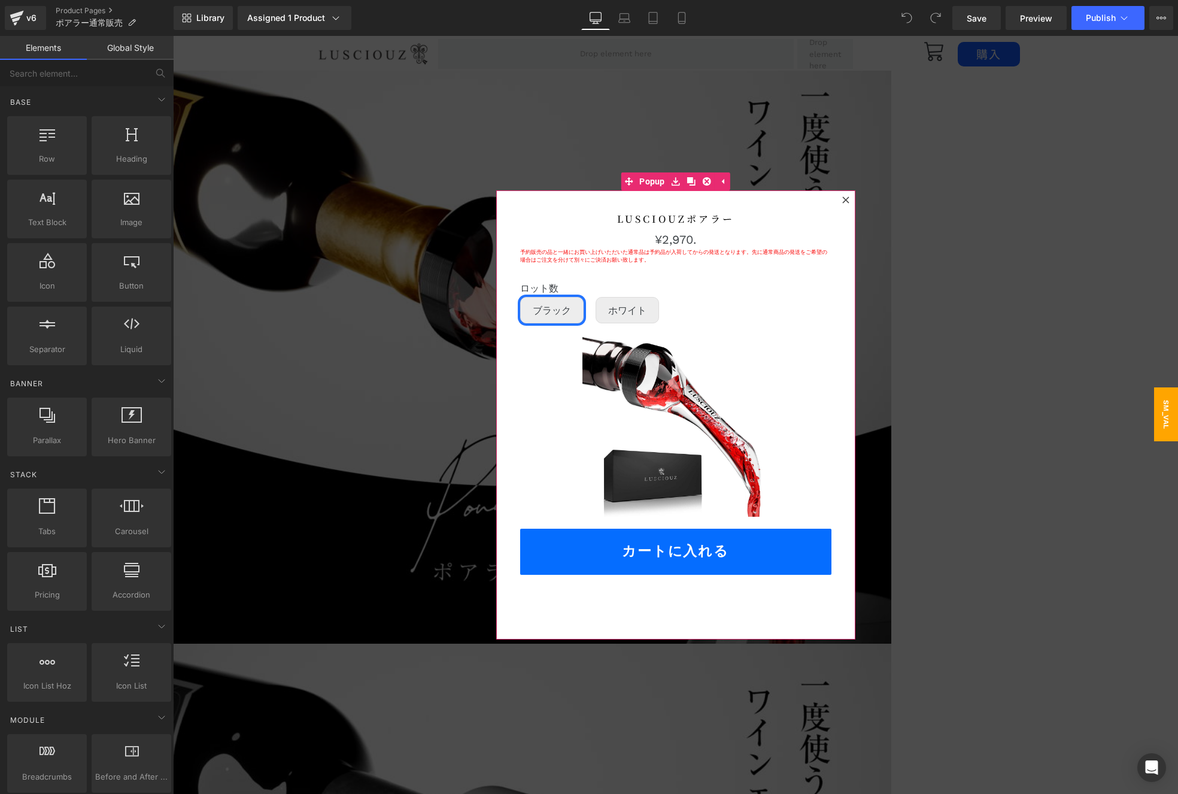
click at [842, 201] on icon at bounding box center [845, 199] width 7 height 7
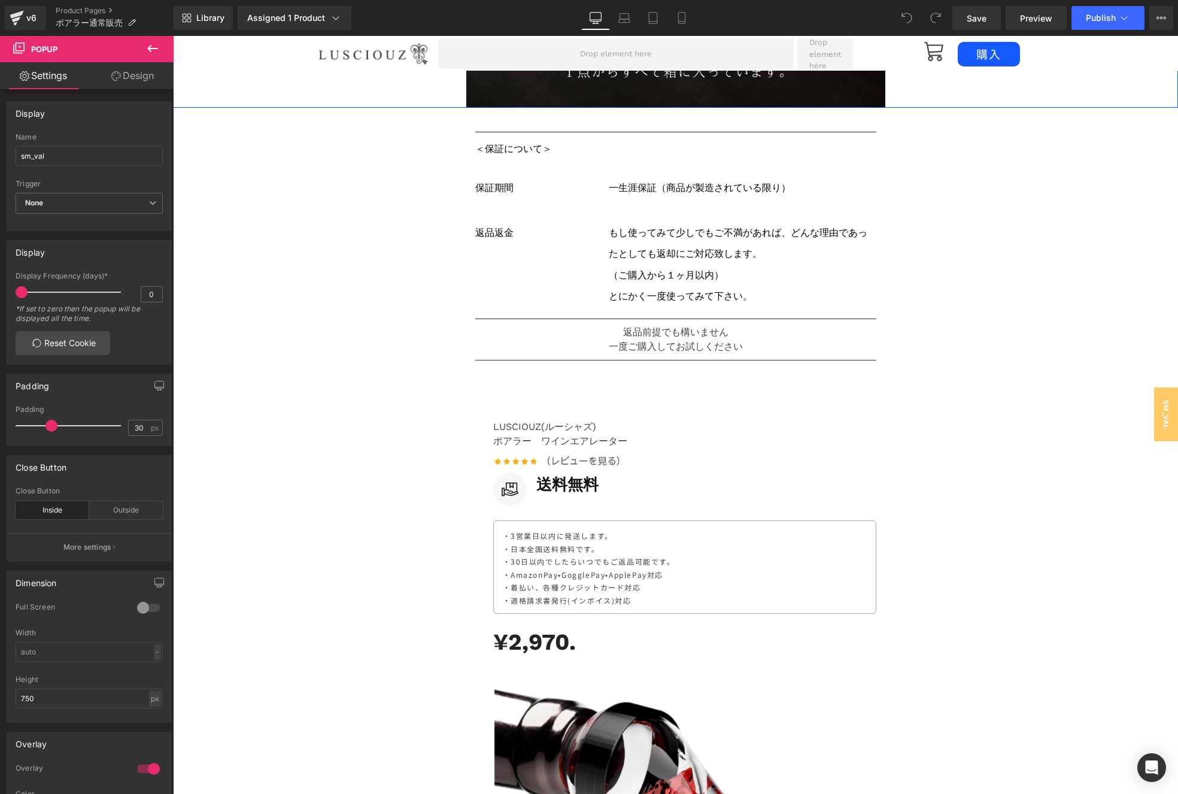
scroll to position [4191, 0]
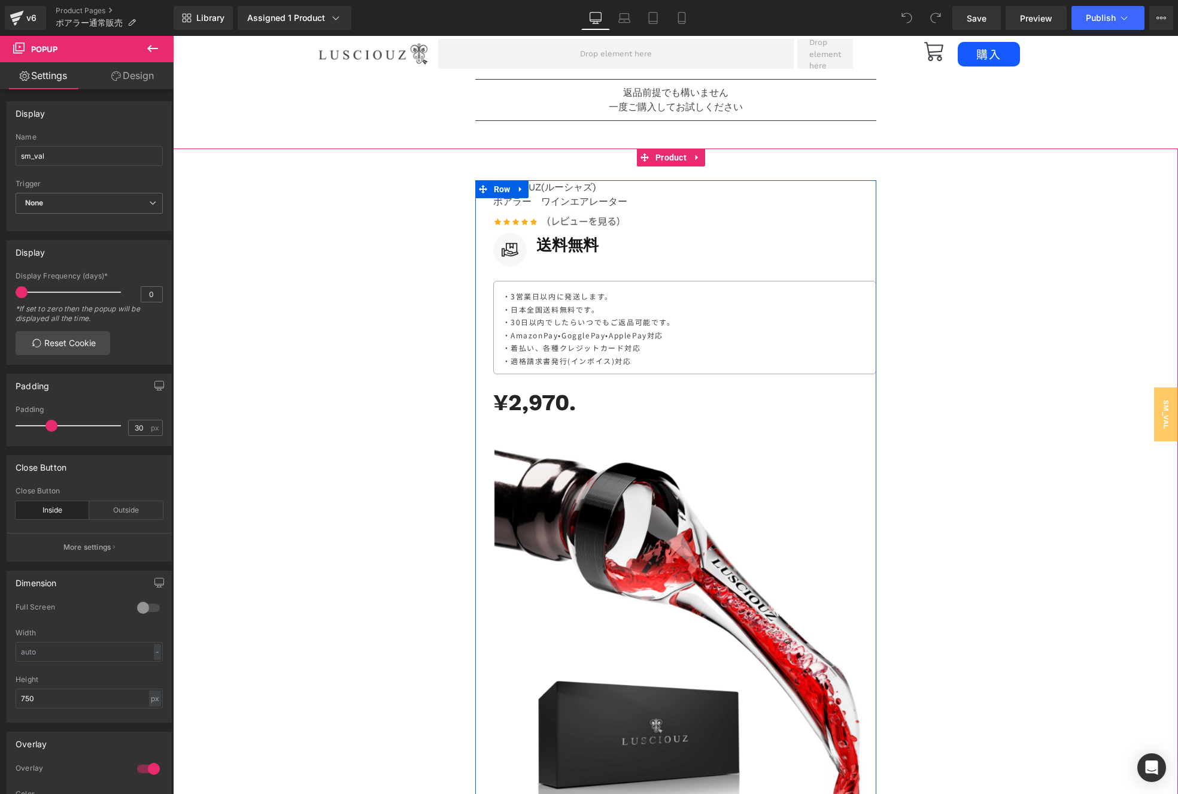
click at [555, 348] on p "・着払い、各種クレジットカード対応" at bounding box center [685, 347] width 364 height 13
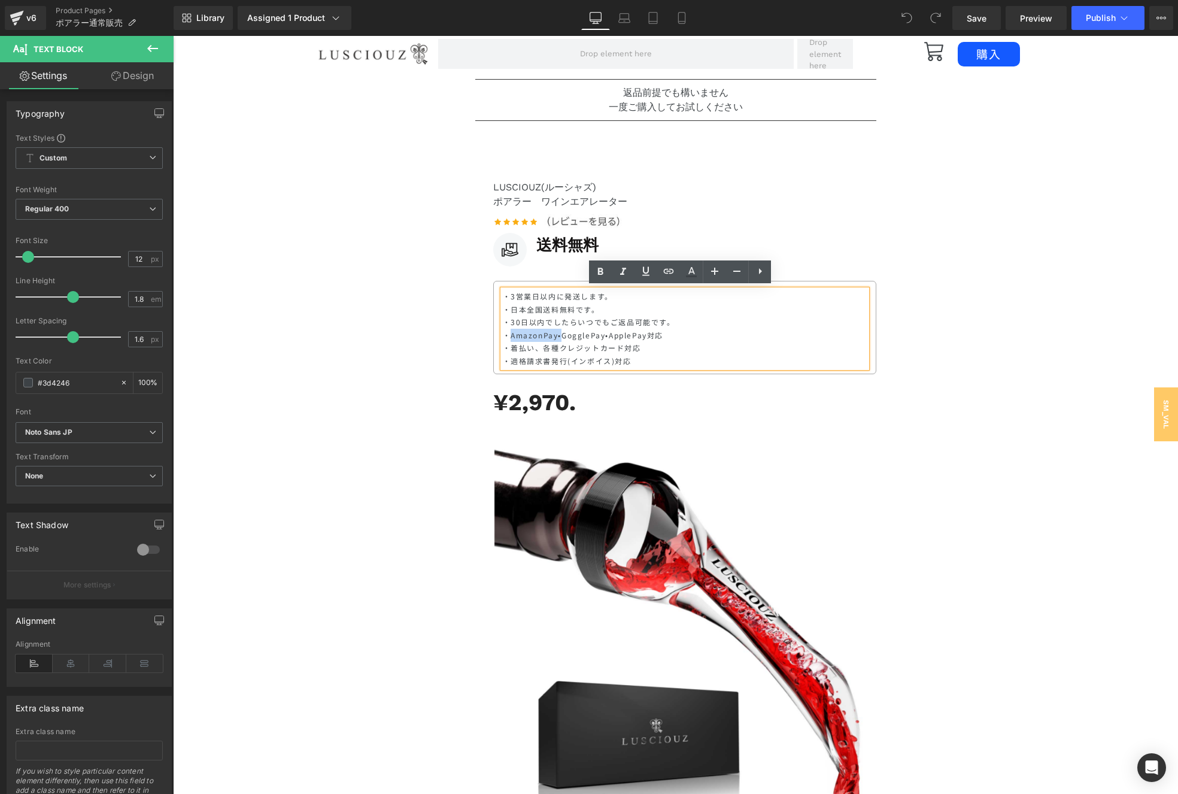
drag, startPoint x: 556, startPoint y: 333, endPoint x: 506, endPoint y: 333, distance: 49.1
click at [506, 333] on p "・AmazonPay•GogglePay•ApplePay対応" at bounding box center [685, 335] width 364 height 13
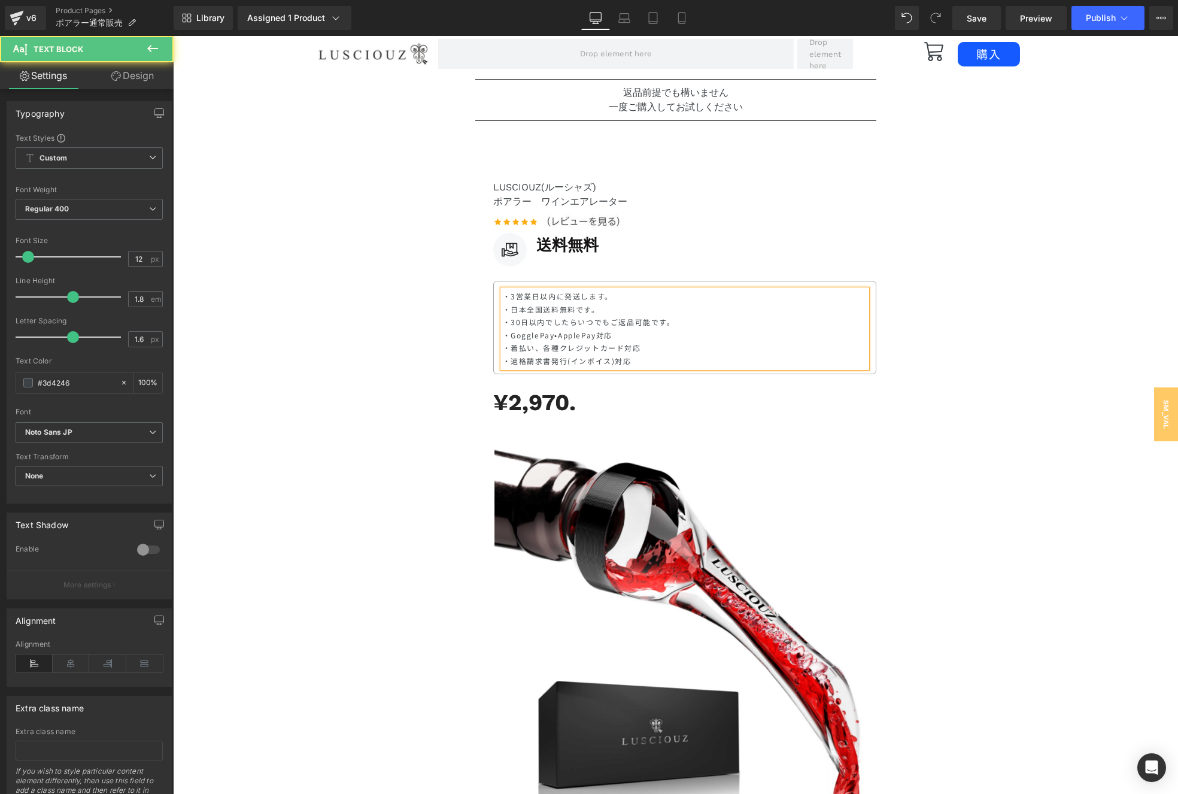
click at [522, 338] on p "・GogglePay•ApplePay対応" at bounding box center [685, 335] width 364 height 13
click at [970, 21] on span "Save" at bounding box center [977, 18] width 20 height 13
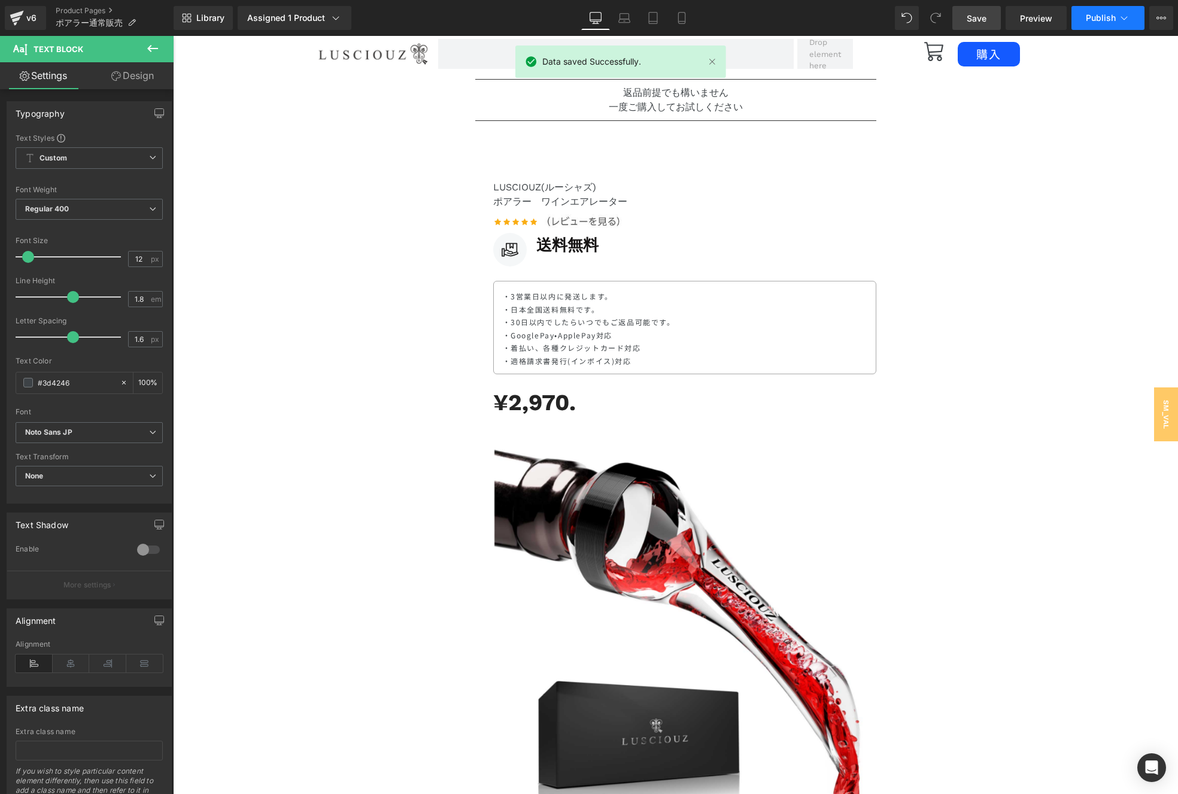
click at [1111, 28] on button "Publish" at bounding box center [1108, 18] width 73 height 24
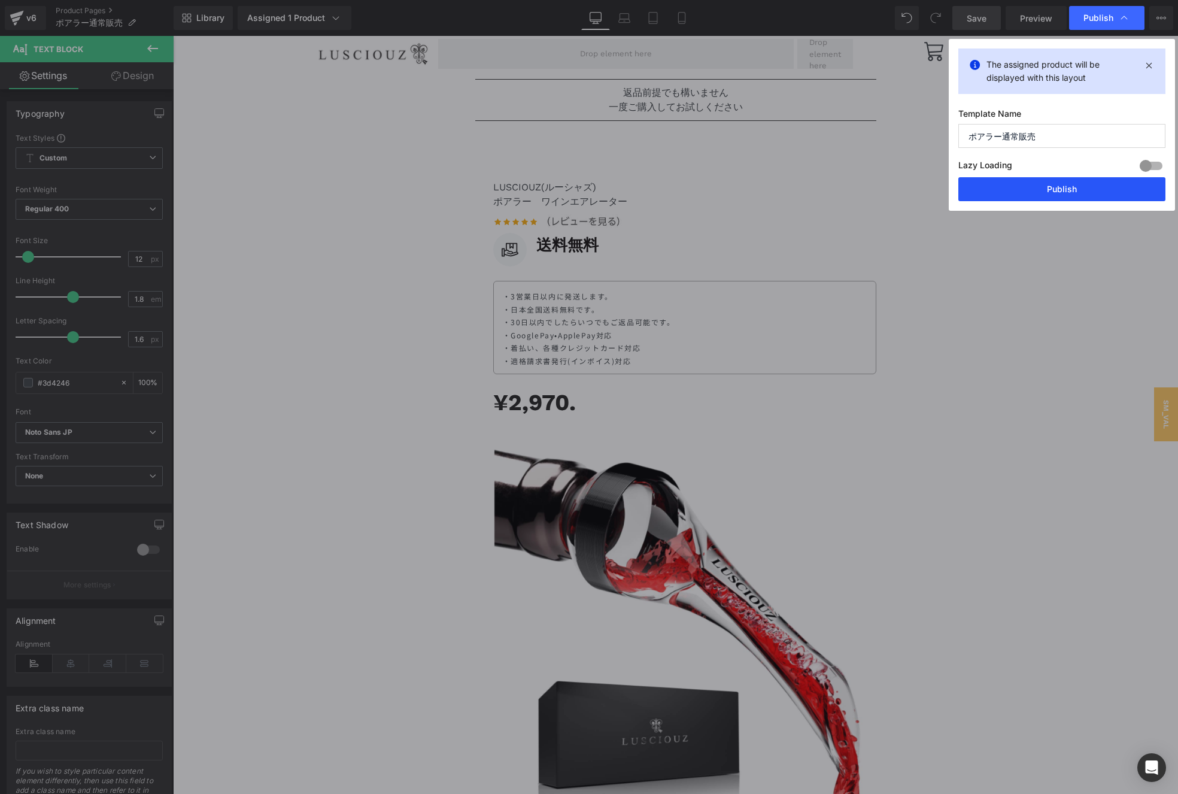
click at [1030, 182] on button "Publish" at bounding box center [1061, 189] width 207 height 24
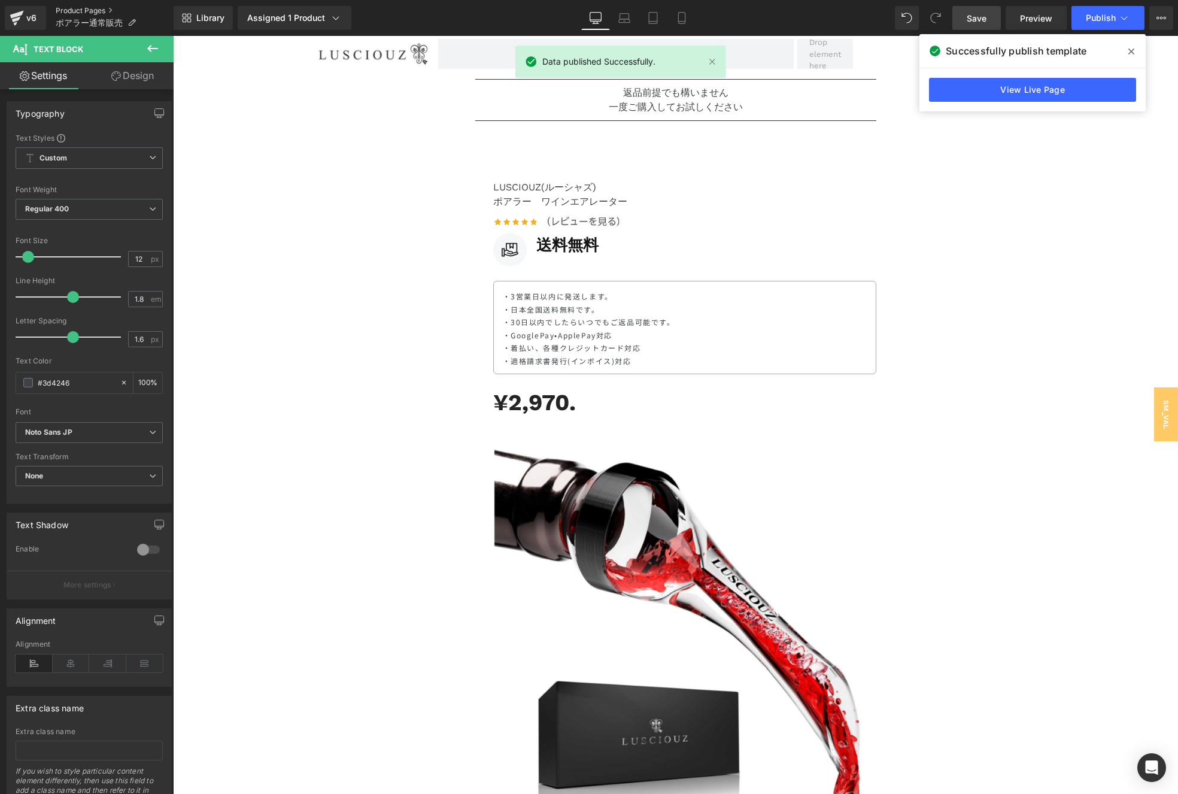
click at [85, 11] on link "Product Pages" at bounding box center [115, 11] width 118 height 10
